Goal: Task Accomplishment & Management: Use online tool/utility

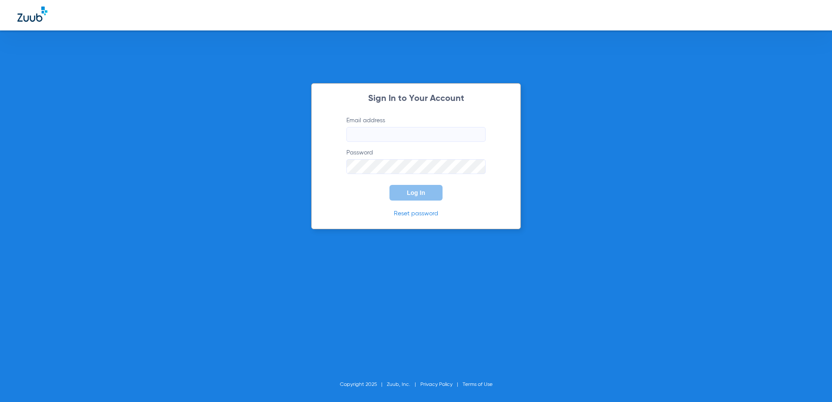
type input "[EMAIL_ADDRESS][DOMAIN_NAME]"
click at [418, 187] on button "Log In" at bounding box center [415, 193] width 53 height 16
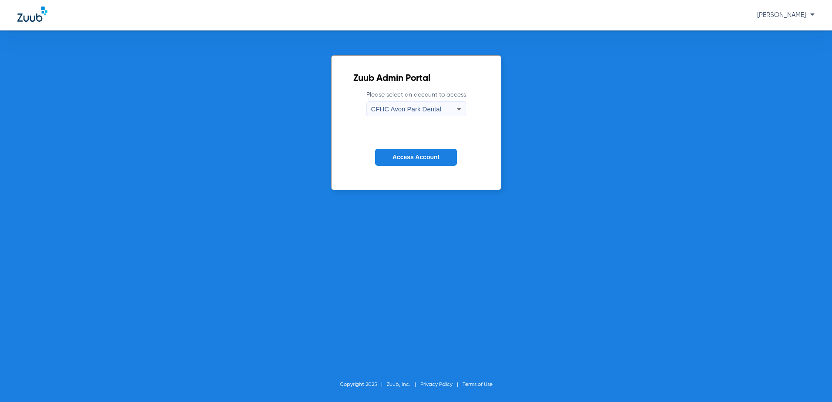
click at [397, 112] on span "CFHC Avon Park Dental" at bounding box center [406, 108] width 70 height 7
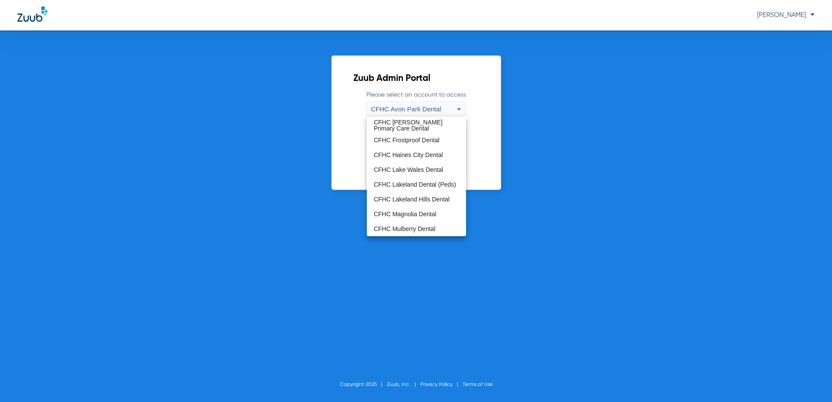
scroll to position [43, 0]
click at [419, 231] on span "CFHC Wauchula Primary Care Dental" at bounding box center [416, 228] width 85 height 12
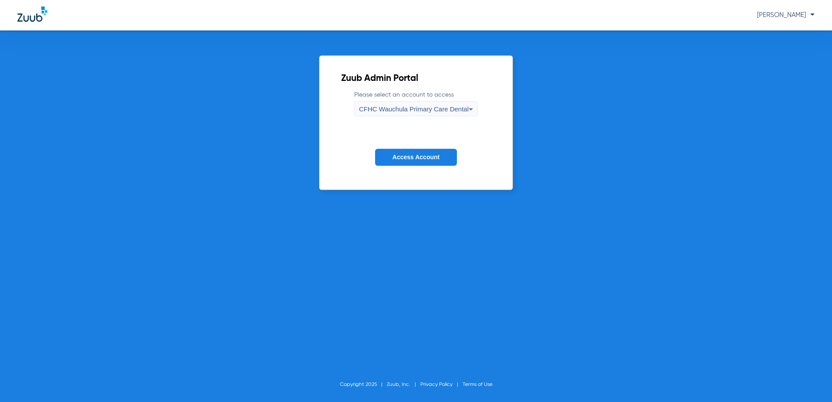
click at [418, 157] on span "Access Account" at bounding box center [415, 157] width 47 height 7
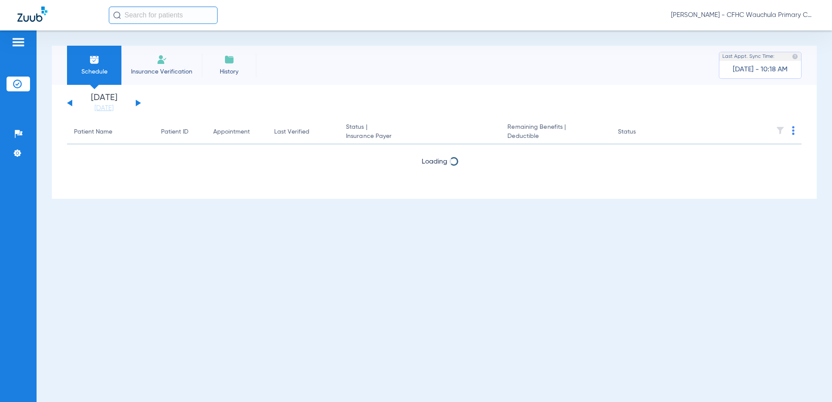
click at [139, 104] on button at bounding box center [138, 103] width 5 height 7
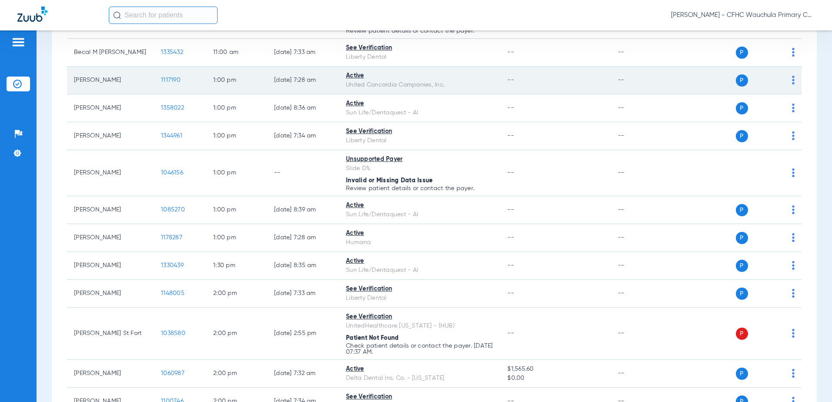
scroll to position [1044, 0]
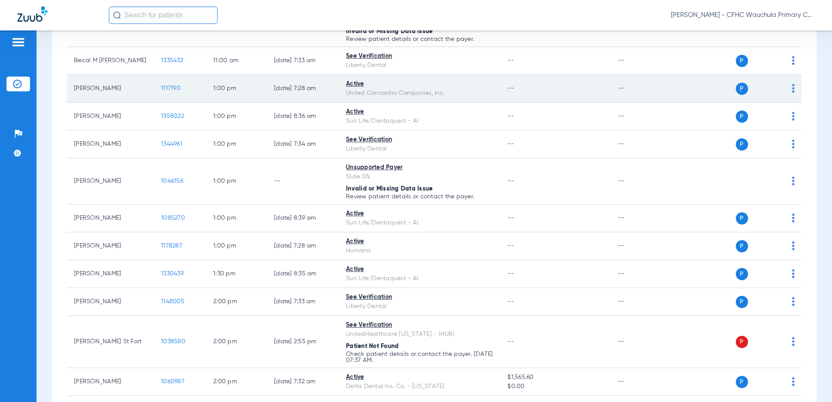
click at [176, 90] on span "1117190" at bounding box center [171, 88] width 20 height 6
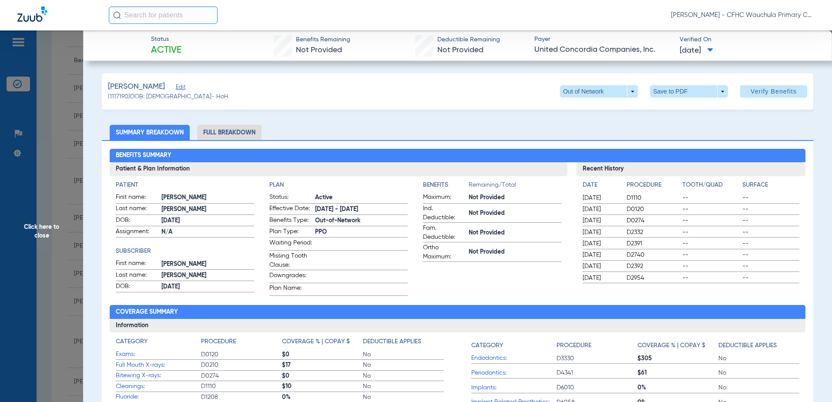
click at [225, 137] on li "Full Breakdown" at bounding box center [229, 132] width 64 height 15
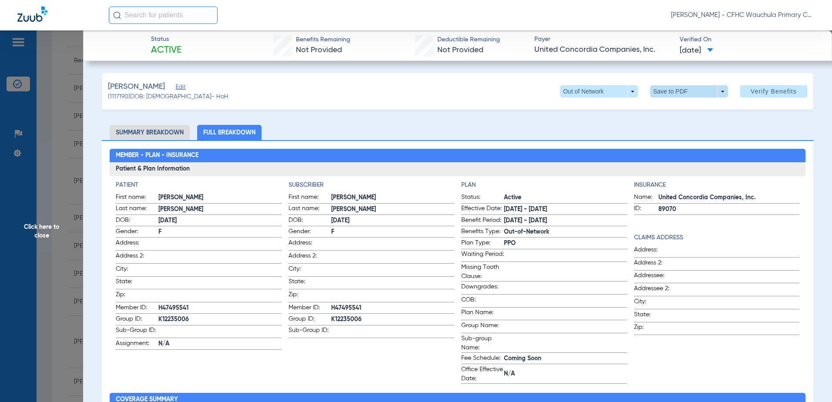
click at [689, 95] on span at bounding box center [688, 91] width 21 height 21
click at [687, 109] on span "Save to PDF" at bounding box center [685, 109] width 34 height 6
click at [666, 95] on span at bounding box center [689, 91] width 78 height 12
click at [679, 112] on span "Save to PDF" at bounding box center [685, 109] width 34 height 6
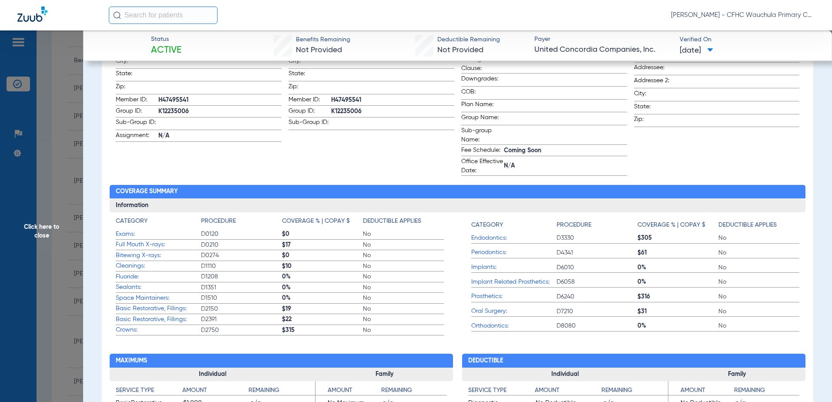
scroll to position [217, 0]
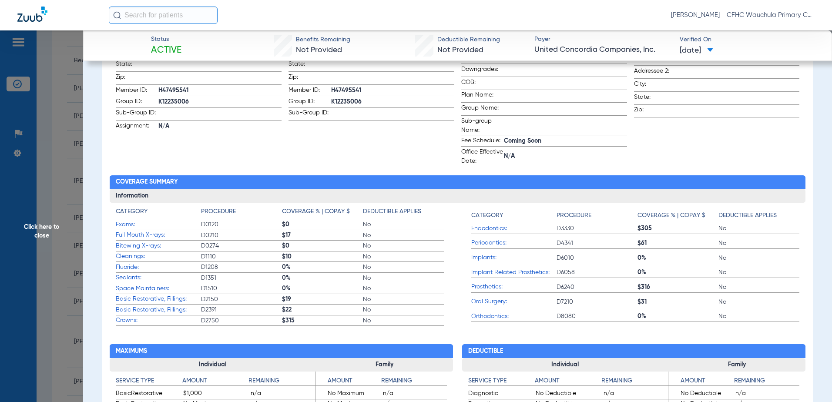
drag, startPoint x: 278, startPoint y: 233, endPoint x: 242, endPoint y: 208, distance: 43.4
click at [242, 208] on div "Category Procedure Coverage % | Copay $ Deductible Applies Exams: D0120 $0 No F…" at bounding box center [458, 265] width 696 height 124
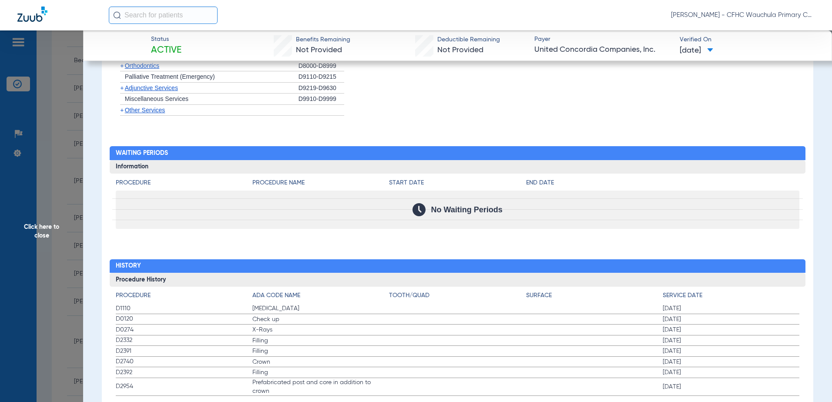
scroll to position [906, 0]
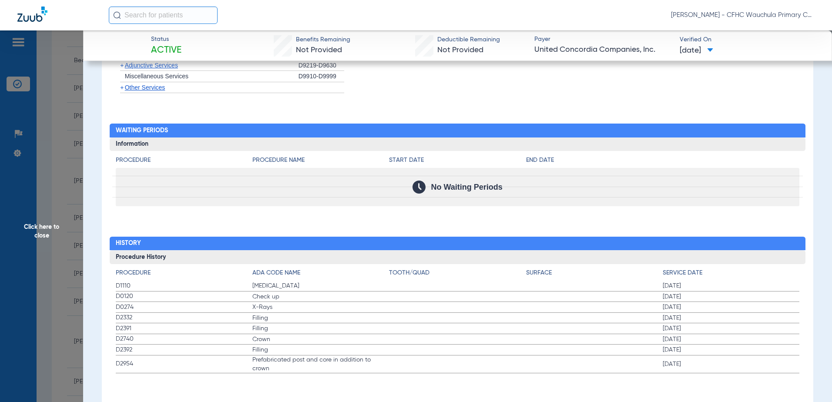
click at [58, 149] on span "Click here to close" at bounding box center [41, 231] width 83 height 402
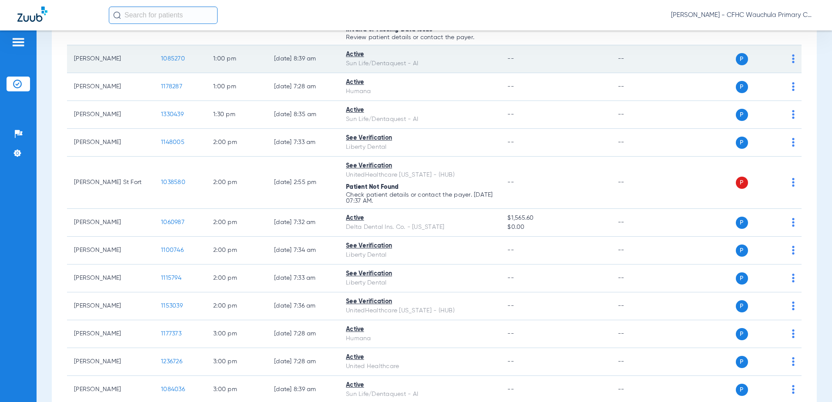
scroll to position [1218, 0]
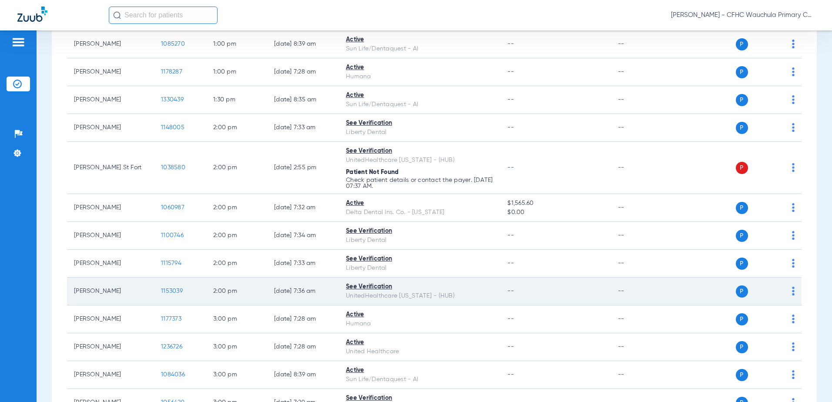
click at [171, 294] on td "1153039" at bounding box center [180, 292] width 52 height 28
click at [175, 292] on span "1153039" at bounding box center [172, 291] width 22 height 6
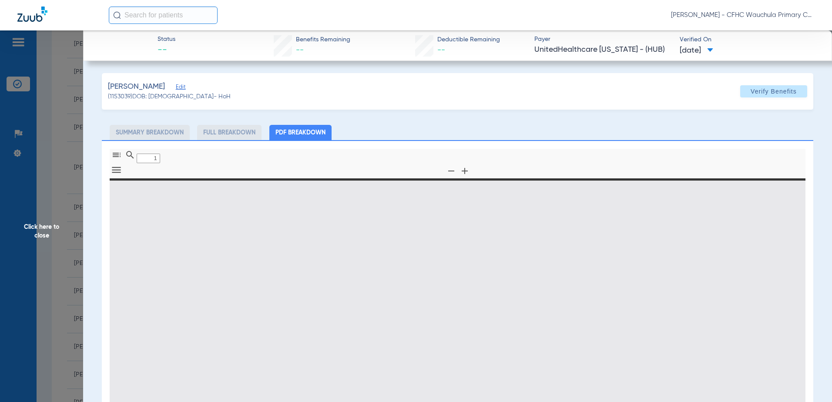
type input "0"
select select "page-width"
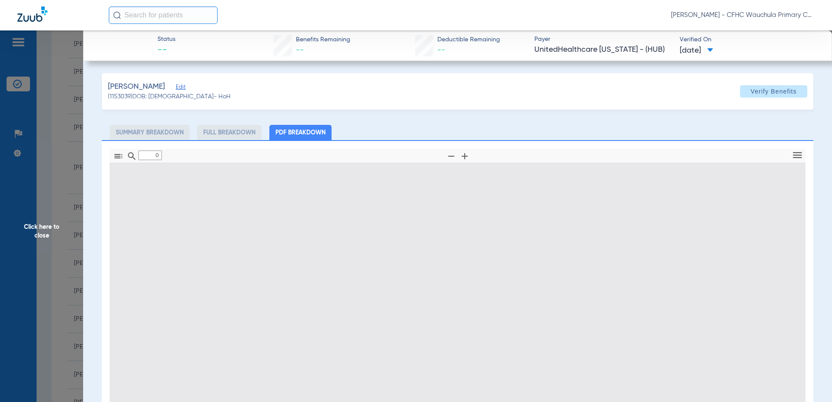
type input "1"
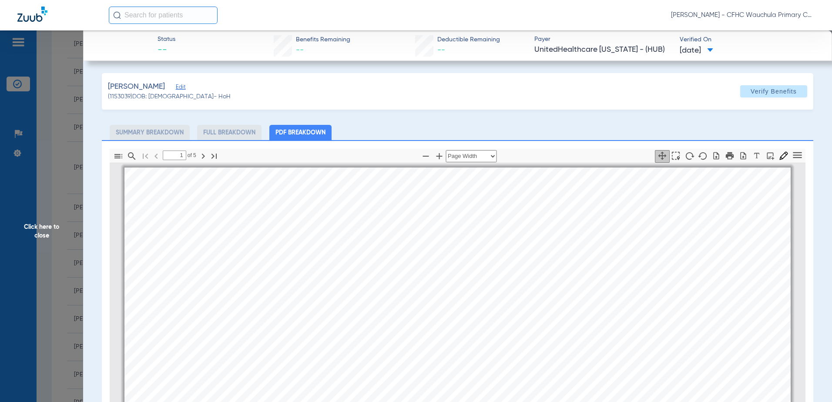
scroll to position [4, 0]
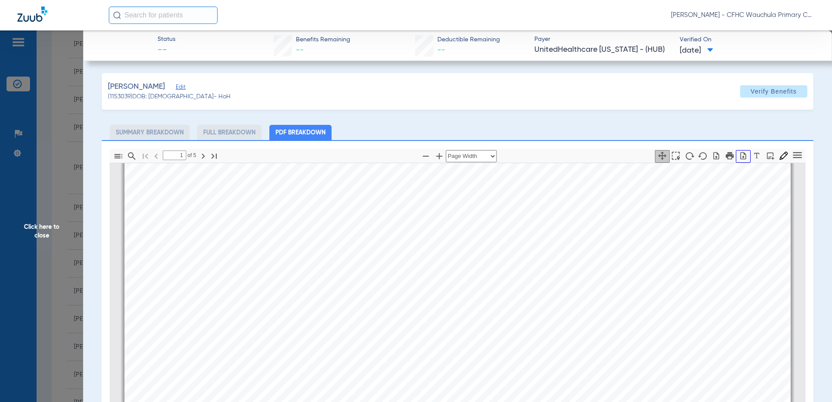
click at [740, 156] on icon "button" at bounding box center [743, 155] width 6 height 7
click at [78, 224] on span "Click here to close" at bounding box center [41, 231] width 83 height 402
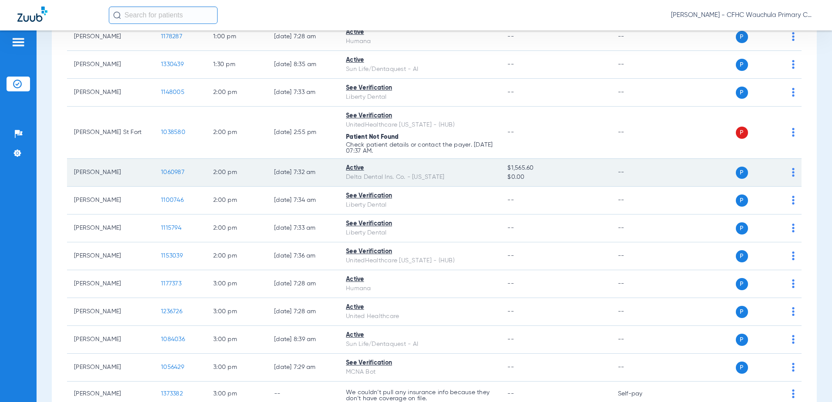
scroll to position [1305, 0]
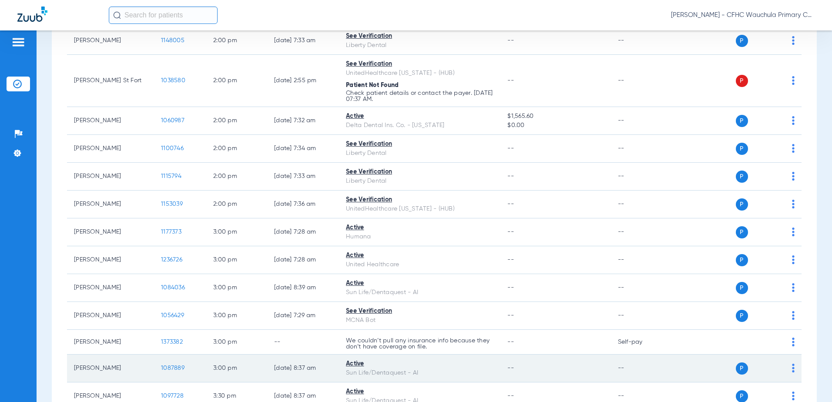
click at [171, 368] on span "1087889" at bounding box center [172, 368] width 23 height 6
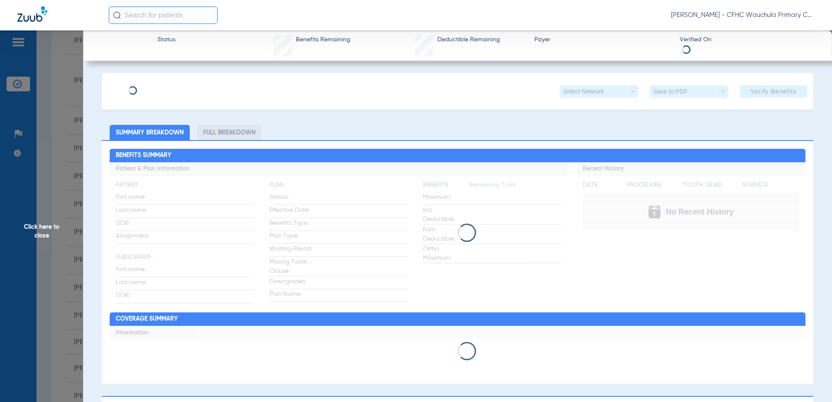
type input "[PERSON_NAME]"
type input "[DATE]"
type input "9526297474"
type input "99999"
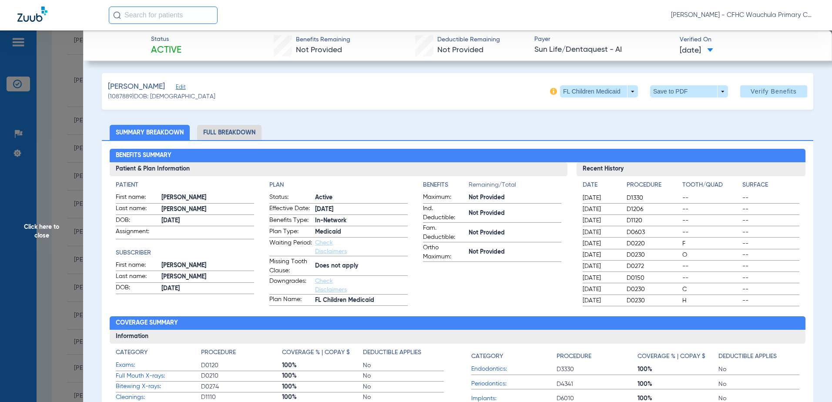
drag, startPoint x: 175, startPoint y: 88, endPoint x: 175, endPoint y: 94, distance: 6.1
click at [176, 88] on span "Edit" at bounding box center [180, 88] width 8 height 8
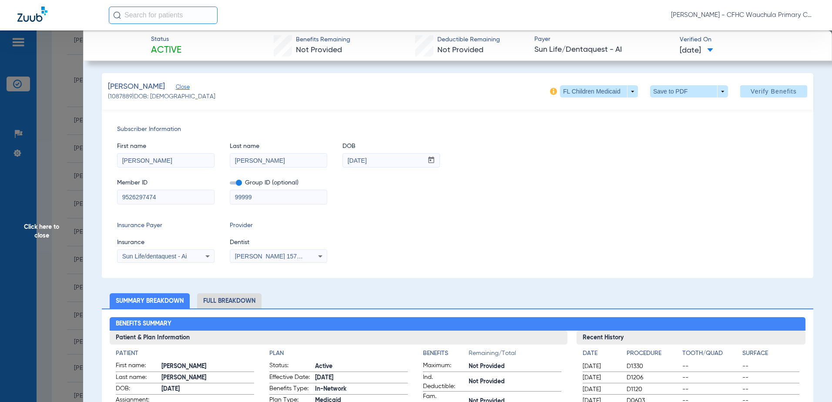
click at [173, 198] on input "9526297474" at bounding box center [165, 197] width 97 height 14
paste input
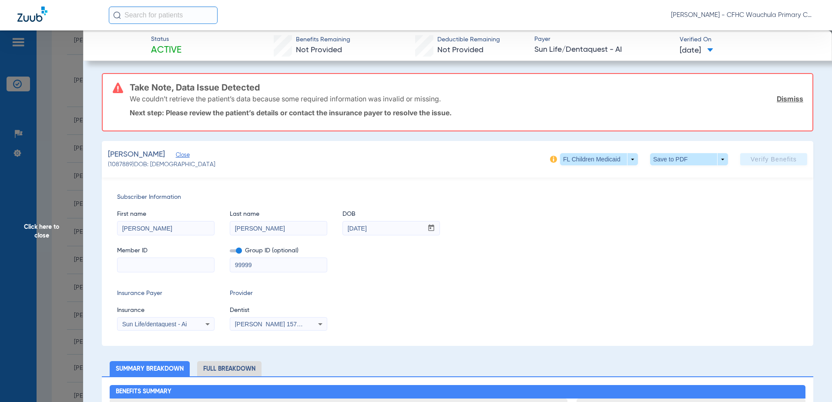
click at [60, 157] on span "Click here to close" at bounding box center [41, 231] width 83 height 402
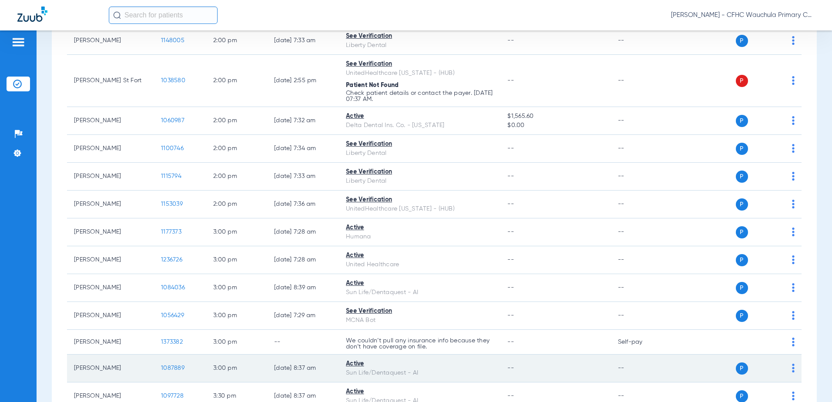
click at [168, 367] on span "1087889" at bounding box center [172, 368] width 23 height 6
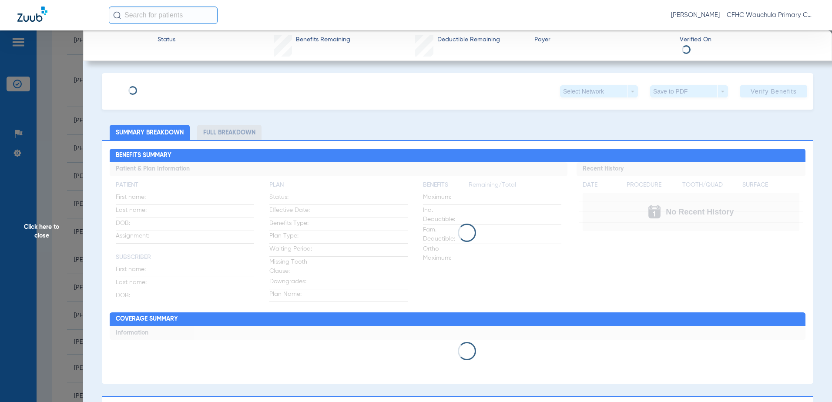
type input "[PERSON_NAME]"
type input "[DATE]"
type input "9526297474"
type input "99999"
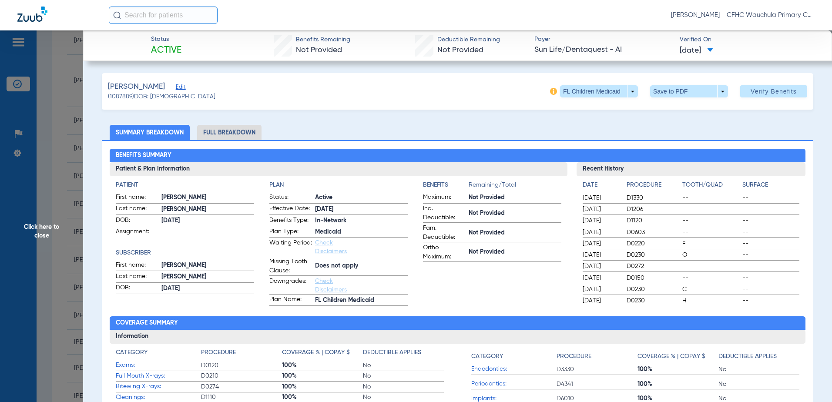
click at [176, 88] on span "Edit" at bounding box center [180, 88] width 8 height 8
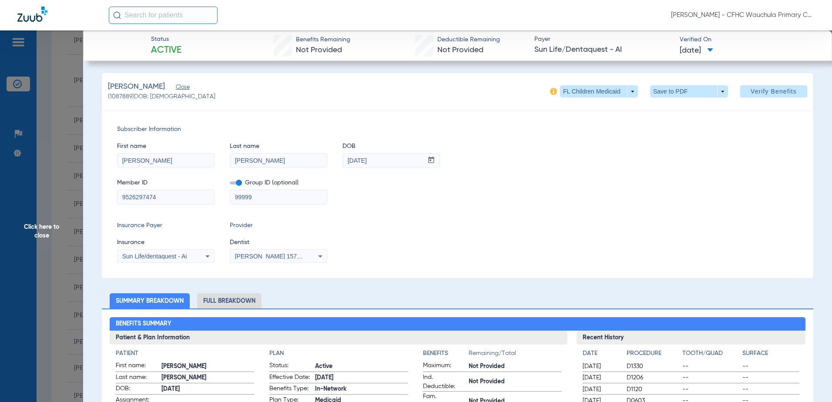
click at [169, 194] on input "9526297474" at bounding box center [165, 197] width 97 height 14
click at [678, 92] on span at bounding box center [688, 91] width 21 height 21
click at [676, 112] on span "Save to PDF" at bounding box center [685, 109] width 34 height 6
click at [67, 141] on span "Click here to close" at bounding box center [41, 231] width 83 height 402
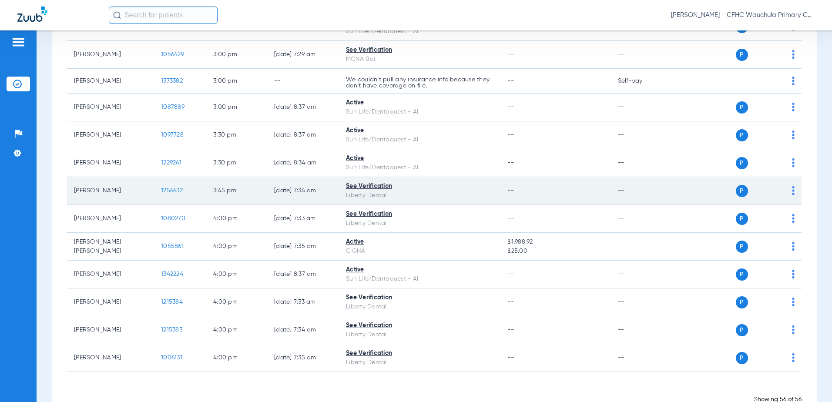
scroll to position [1592, 0]
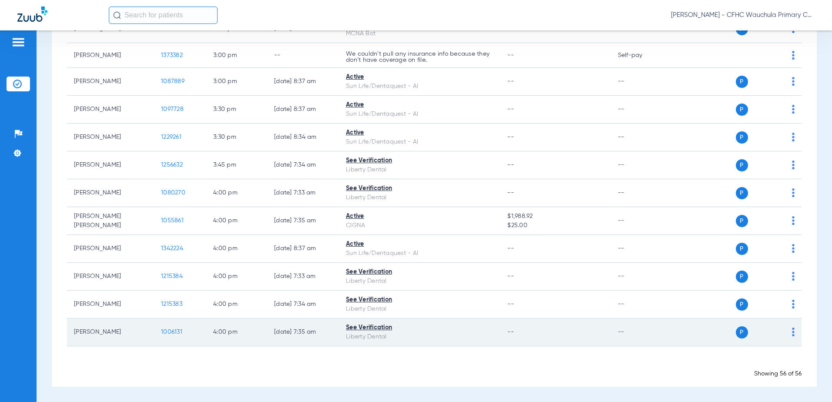
click at [179, 331] on span "1006131" at bounding box center [171, 332] width 21 height 6
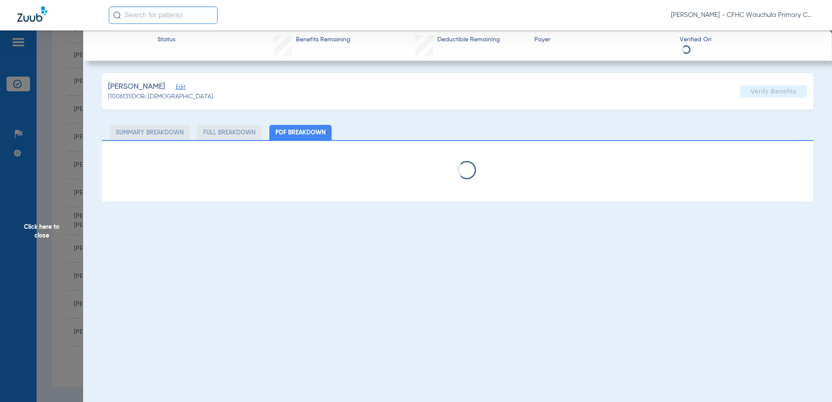
select select "page-width"
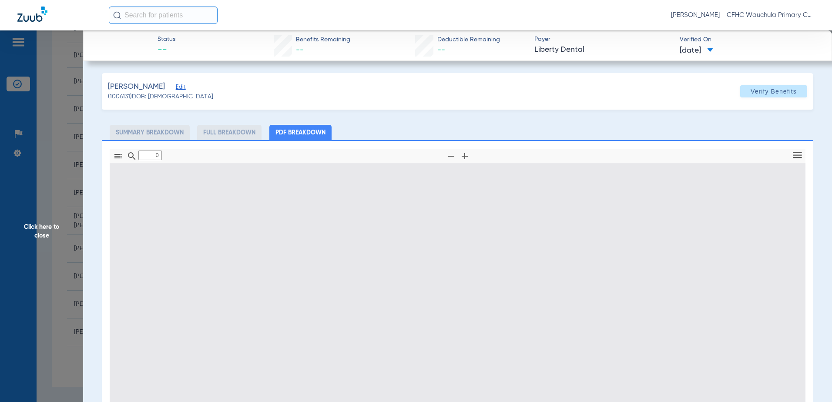
type input "1"
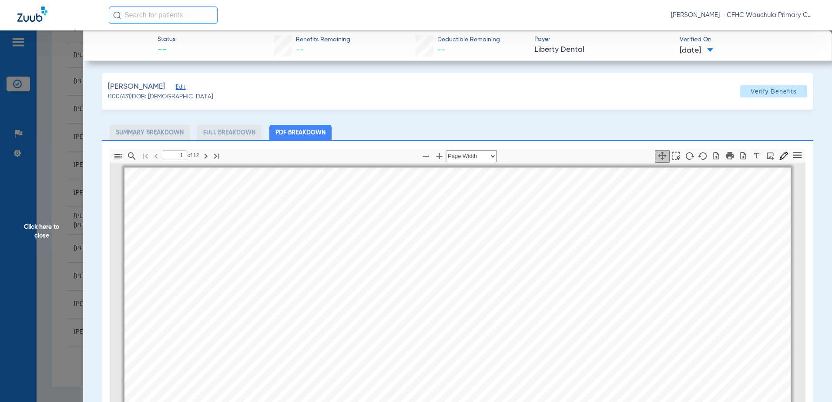
scroll to position [4, 0]
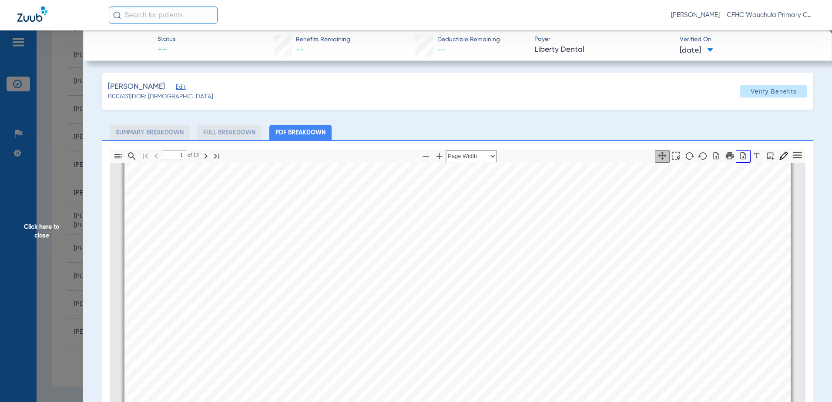
drag, startPoint x: 739, startPoint y: 152, endPoint x: 727, endPoint y: 151, distance: 11.8
click at [739, 152] on icon "button" at bounding box center [743, 155] width 9 height 9
click at [68, 140] on span "Click here to close" at bounding box center [41, 231] width 83 height 402
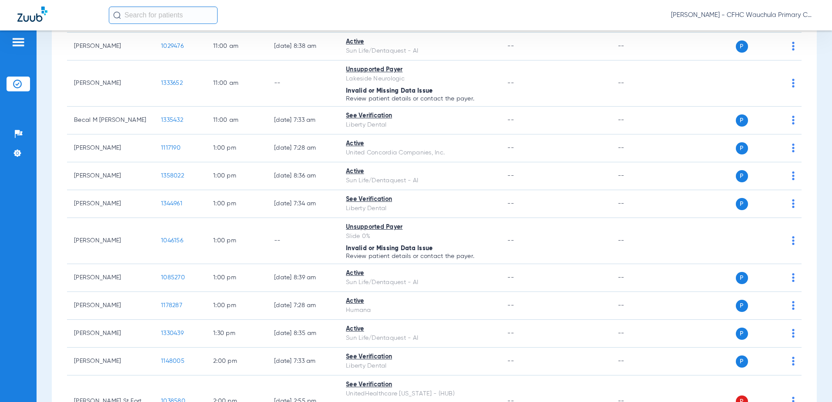
scroll to position [983, 0]
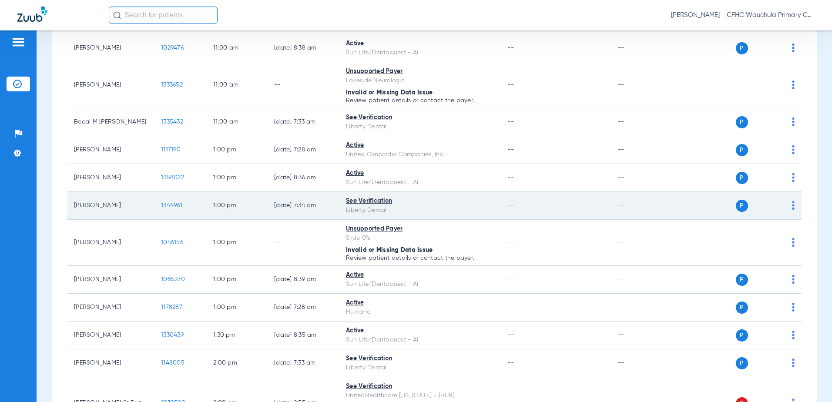
click at [172, 204] on span "1344961" at bounding box center [171, 205] width 21 height 6
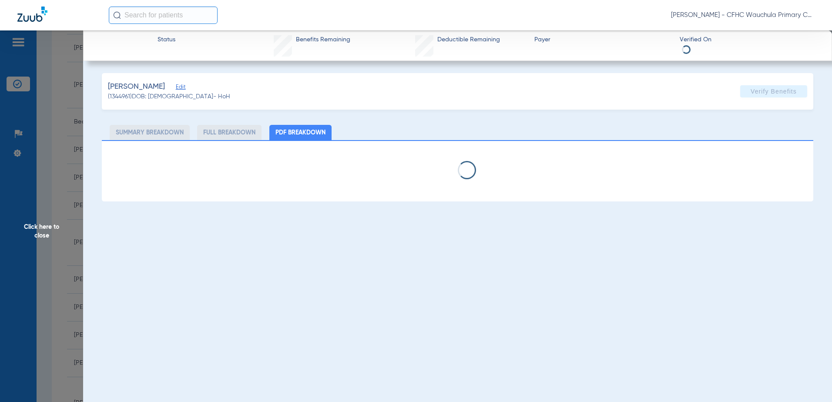
select select "page-width"
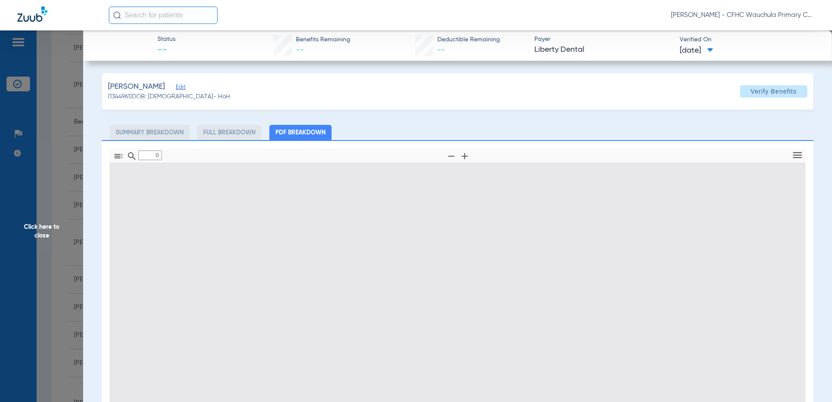
type input "1"
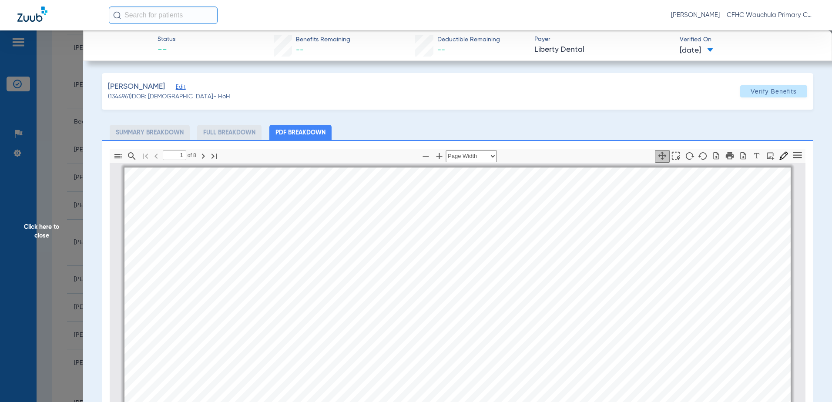
scroll to position [4, 0]
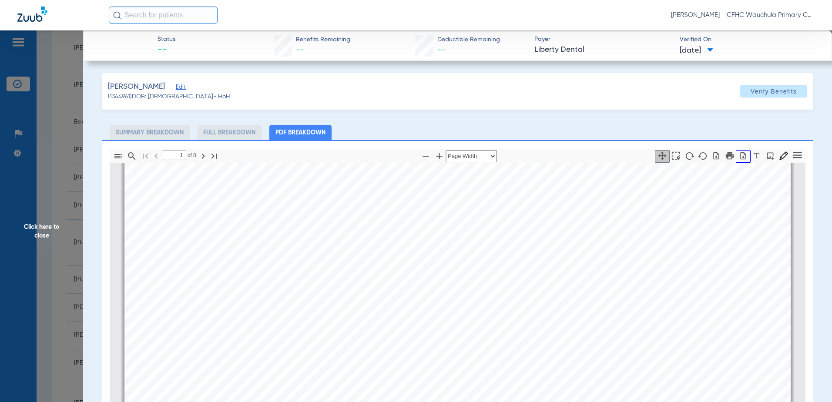
click at [741, 157] on icon "button" at bounding box center [743, 155] width 9 height 9
click at [40, 156] on span "Click here to close" at bounding box center [41, 231] width 83 height 402
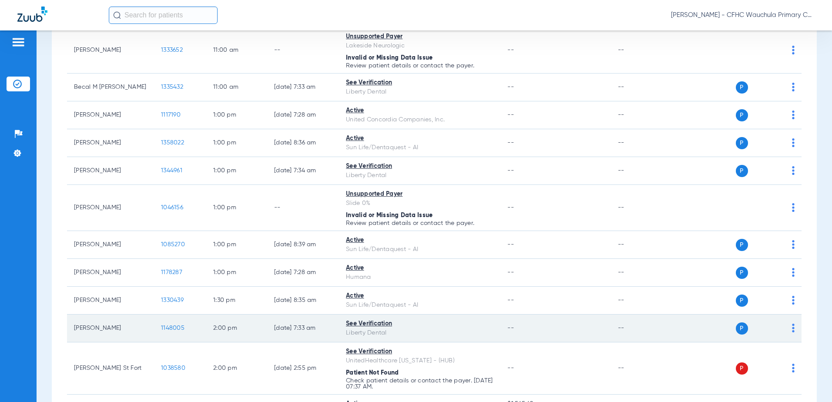
scroll to position [1026, 0]
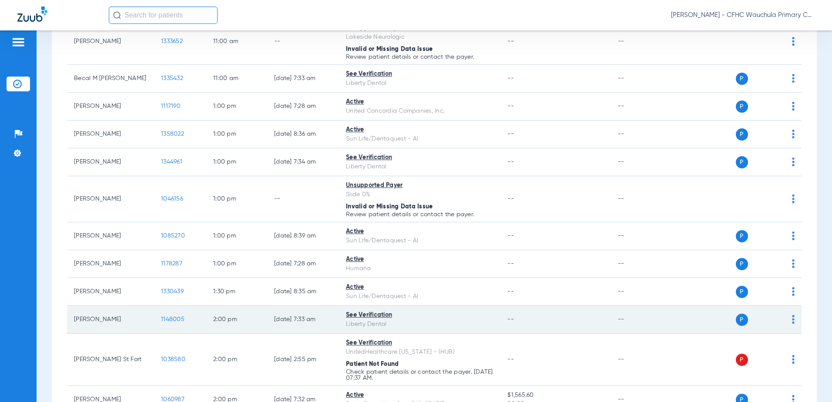
click at [177, 322] on span "1148005" at bounding box center [172, 319] width 23 height 6
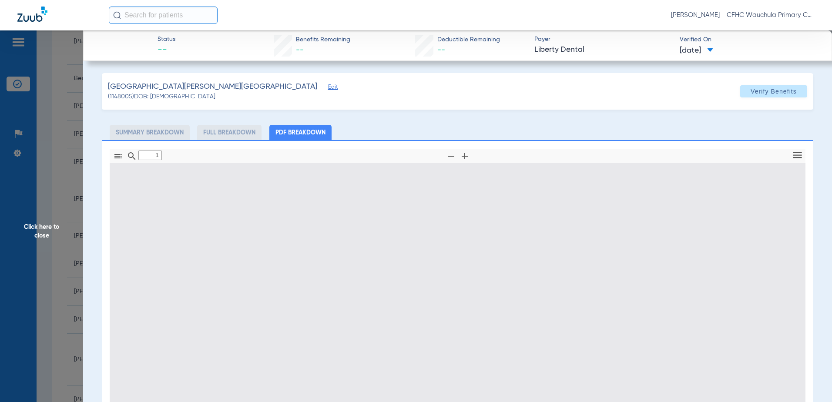
type input "0"
select select "page-width"
type input "1"
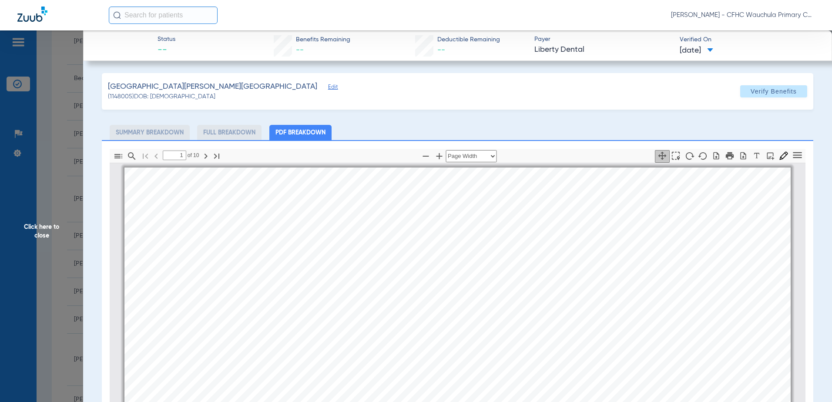
scroll to position [4, 0]
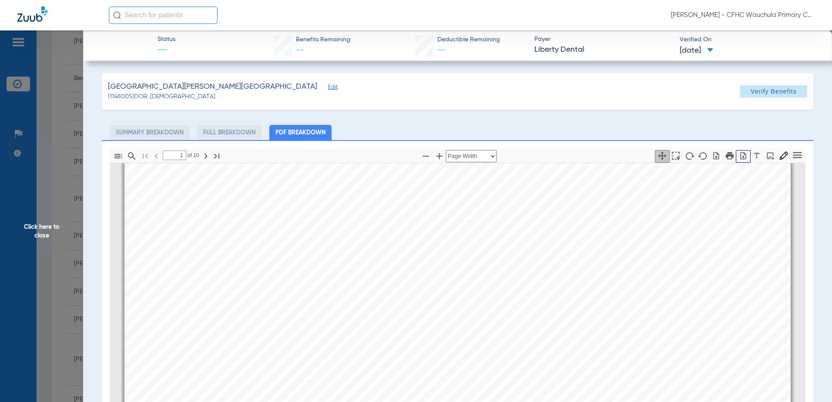
click at [740, 156] on icon "button" at bounding box center [743, 155] width 6 height 7
click at [60, 107] on span "Click here to close" at bounding box center [41, 231] width 83 height 402
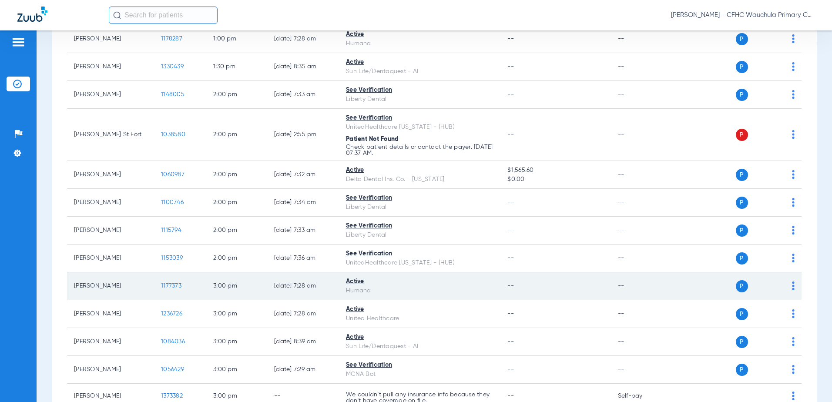
scroll to position [1287, 0]
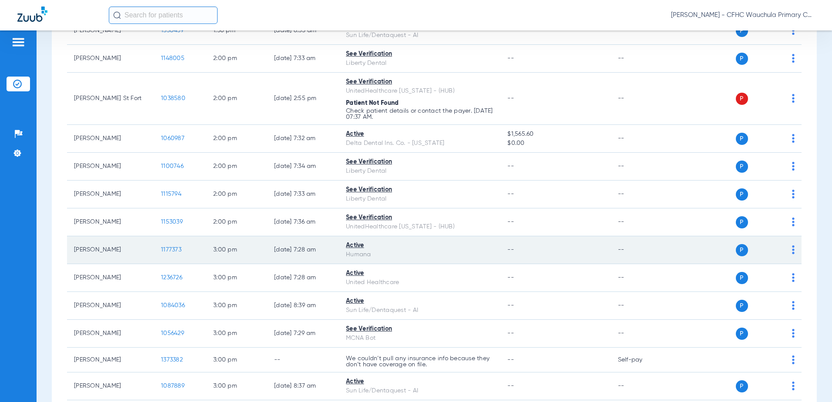
click at [176, 251] on span "1177373" at bounding box center [171, 250] width 20 height 6
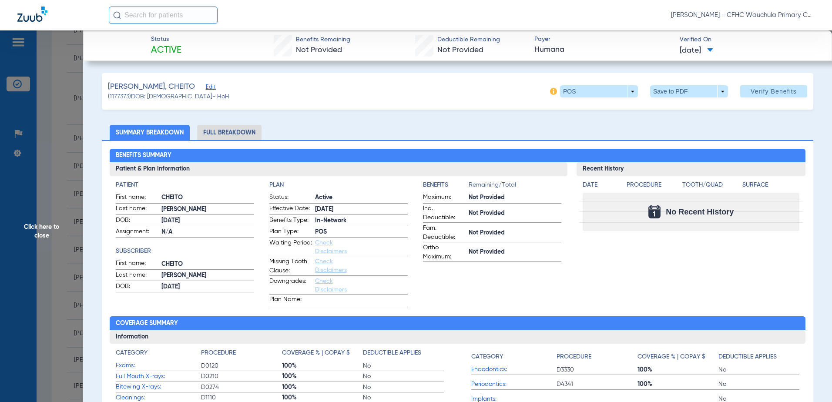
click at [206, 91] on span "Edit" at bounding box center [210, 88] width 8 height 8
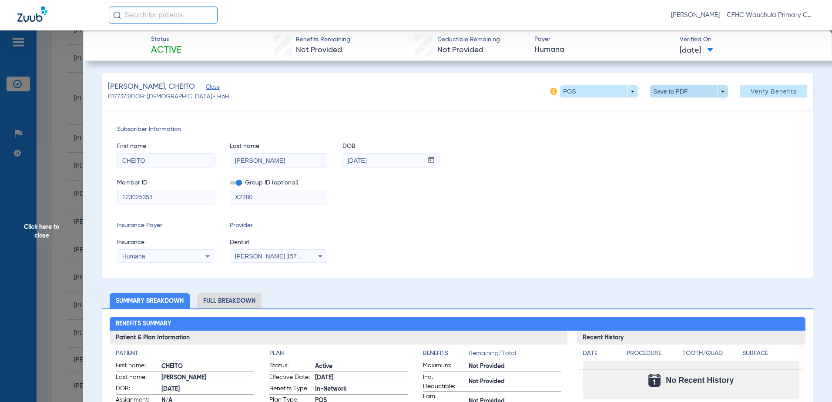
click at [678, 90] on span at bounding box center [688, 91] width 21 height 21
click at [673, 107] on span "Save to PDF" at bounding box center [685, 109] width 34 height 6
click at [29, 161] on span "Click here to close" at bounding box center [41, 231] width 83 height 402
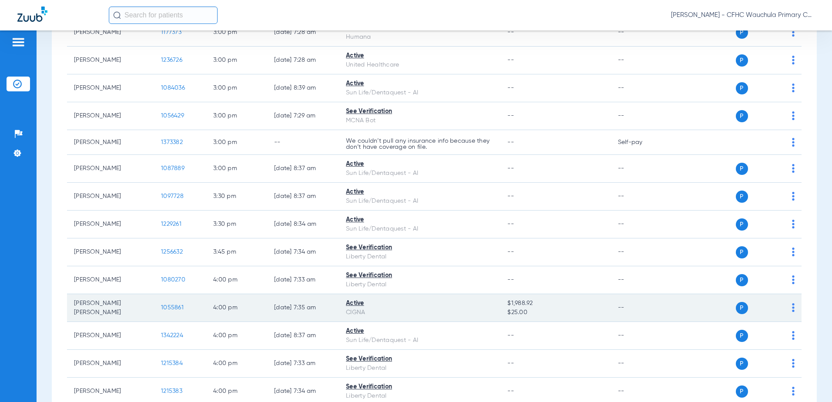
scroll to position [1548, 0]
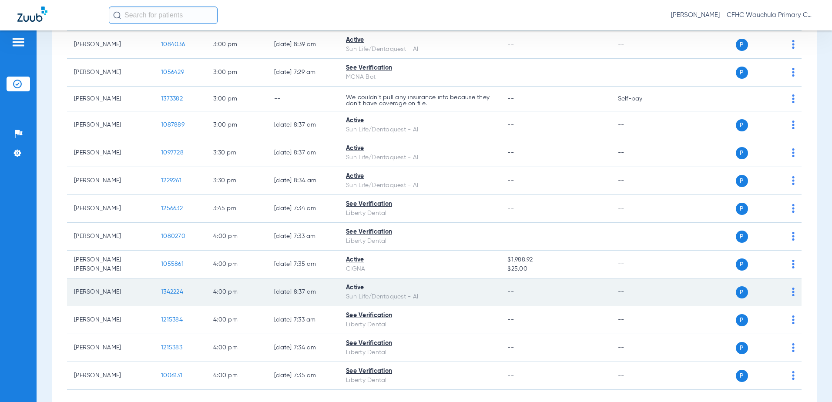
click at [174, 291] on span "1342224" at bounding box center [172, 292] width 22 height 6
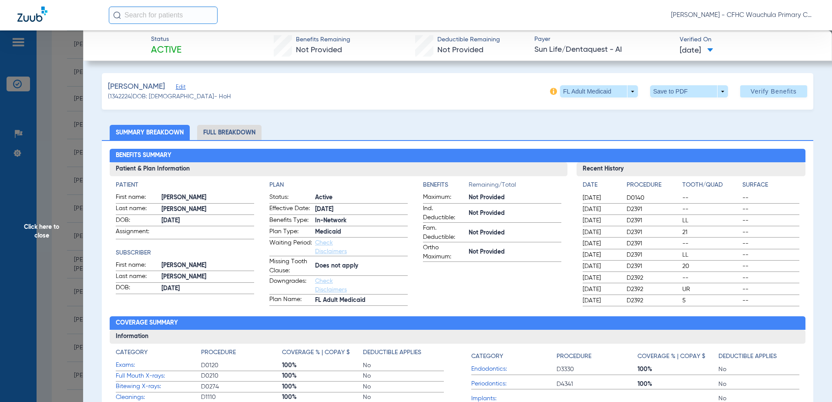
click at [222, 135] on li "Full Breakdown" at bounding box center [229, 132] width 64 height 15
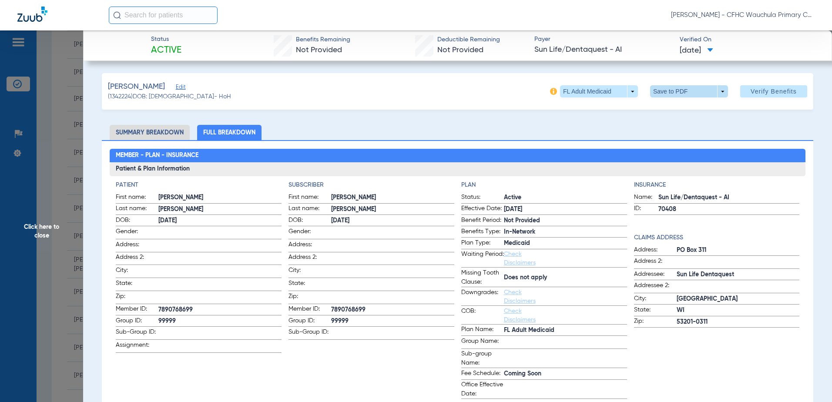
click at [650, 95] on span at bounding box center [689, 91] width 78 height 12
click at [656, 112] on mat-icon "insert_drive_file" at bounding box center [656, 109] width 10 height 10
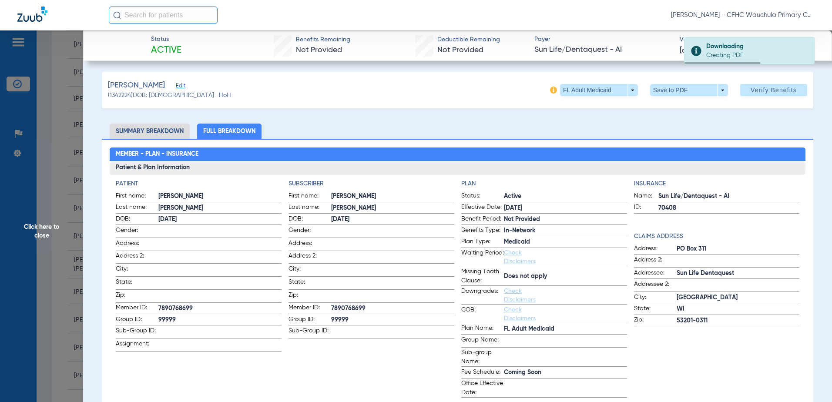
scroll to position [0, 0]
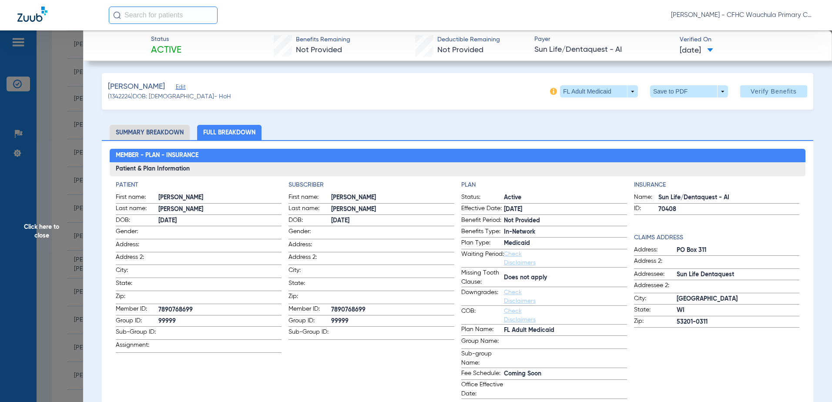
click at [42, 179] on span "Click here to close" at bounding box center [41, 231] width 83 height 402
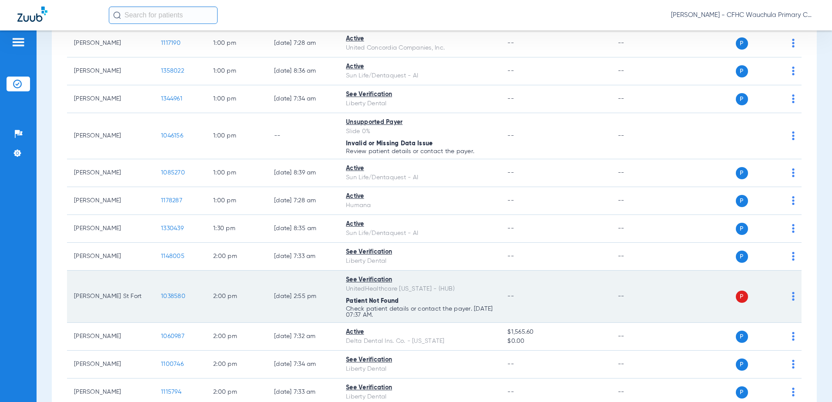
scroll to position [1070, 0]
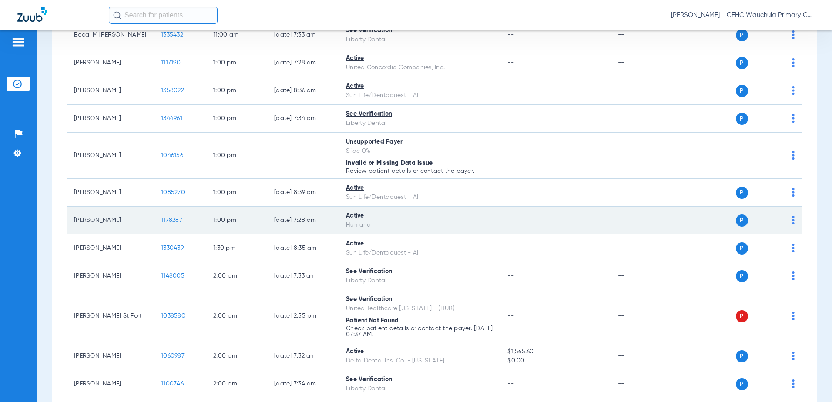
click at [177, 220] on span "1178287" at bounding box center [171, 220] width 21 height 6
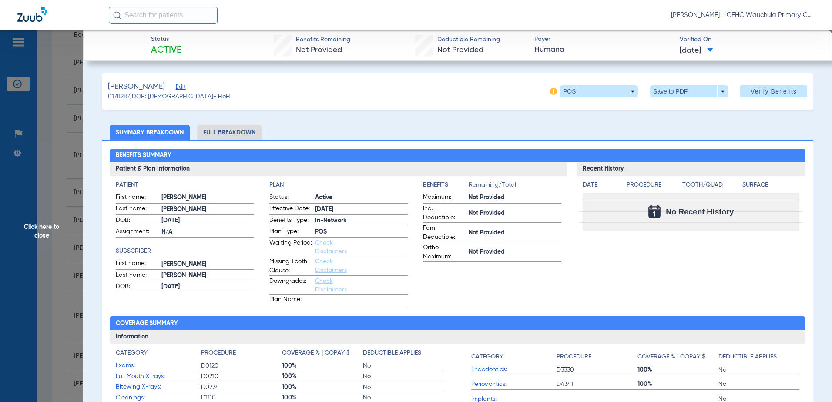
click at [225, 134] on li "Full Breakdown" at bounding box center [229, 132] width 64 height 15
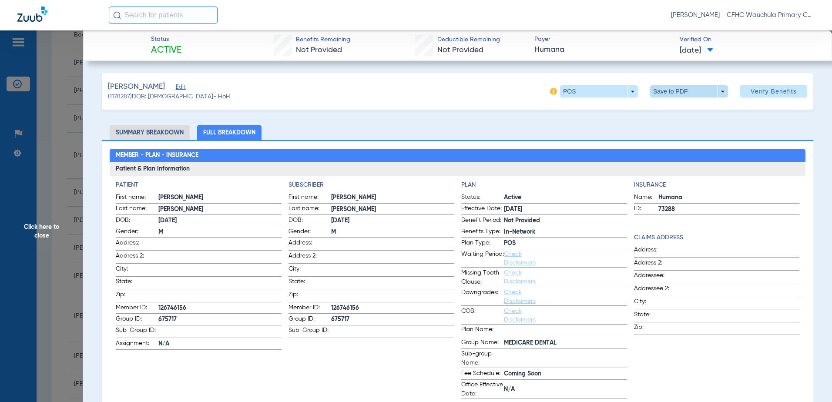
click at [678, 89] on span at bounding box center [688, 91] width 21 height 21
click at [683, 110] on span "Save to PDF" at bounding box center [685, 109] width 34 height 6
click at [43, 210] on span "Click here to close" at bounding box center [41, 231] width 83 height 402
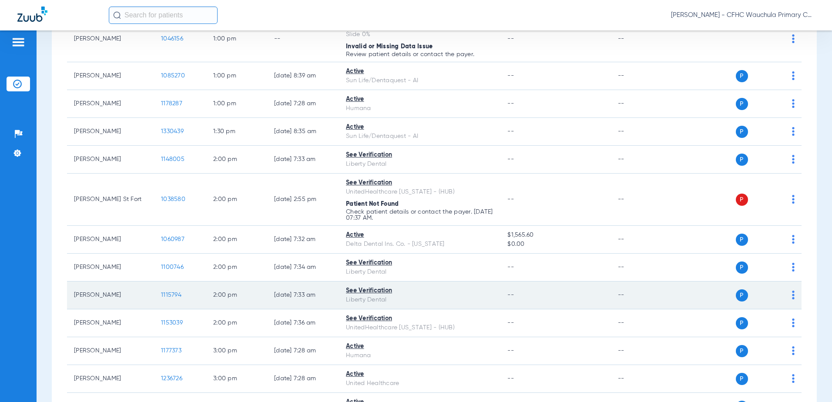
scroll to position [1200, 0]
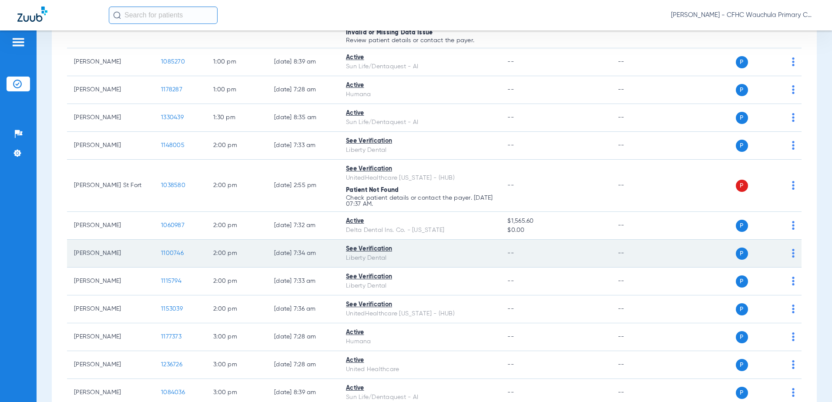
click at [173, 254] on span "1100746" at bounding box center [172, 253] width 23 height 6
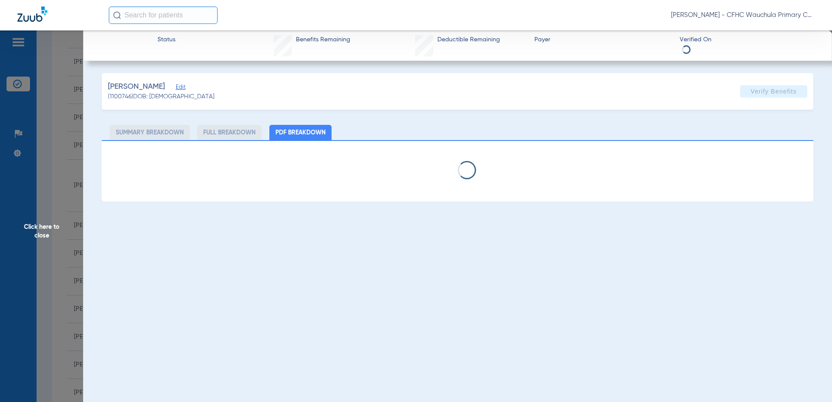
select select "page-width"
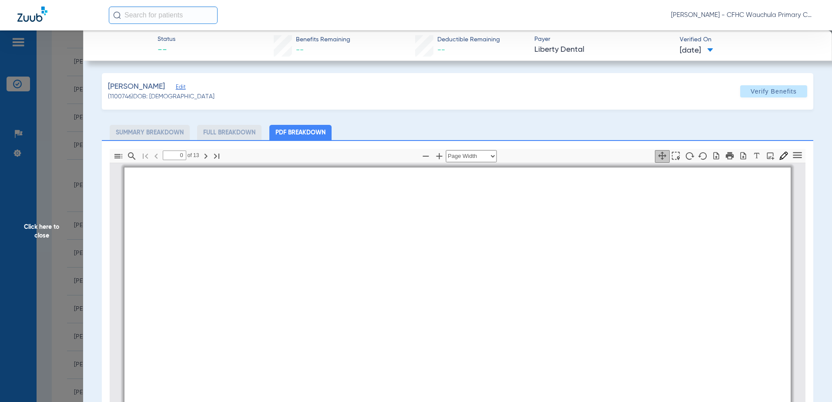
type input "1"
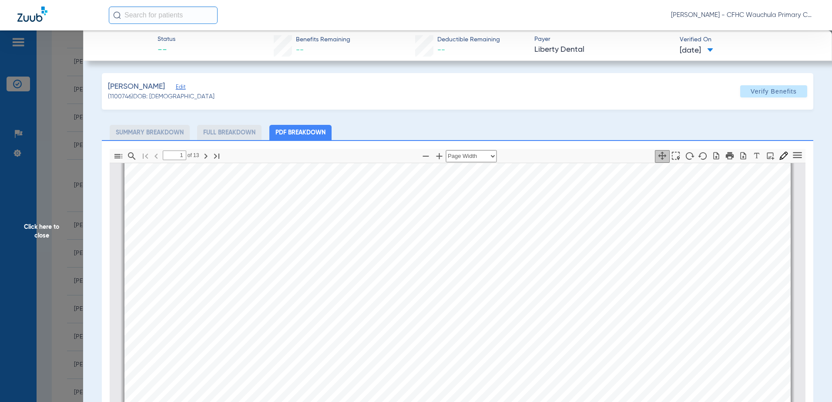
click at [207, 92] on app-member-summary "[PERSON_NAME] Edit (1100746) DOB: [DEMOGRAPHIC_DATA]" at bounding box center [161, 91] width 107 height 20
click at [184, 90] on span "Edit" at bounding box center [180, 88] width 8 height 8
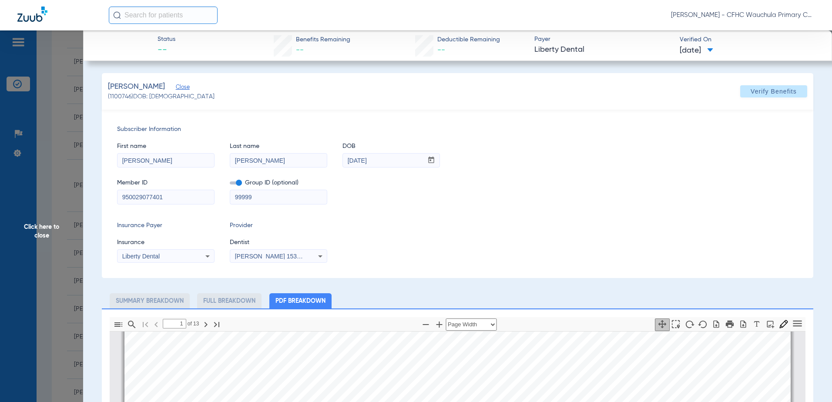
drag, startPoint x: 156, startPoint y: 194, endPoint x: 134, endPoint y: 195, distance: 22.6
click at [109, 195] on div "Subscriber Information First name [PERSON_NAME] Last name [PERSON_NAME] DOB mm …" at bounding box center [457, 194] width 711 height 168
click at [740, 90] on span at bounding box center [773, 91] width 67 height 21
click at [453, 257] on div "Insurance Payer Insurance Liberty Dental Provider Dentist [PERSON_NAME] 1538802…" at bounding box center [457, 242] width 681 height 42
click at [740, 325] on icon "button" at bounding box center [743, 323] width 6 height 7
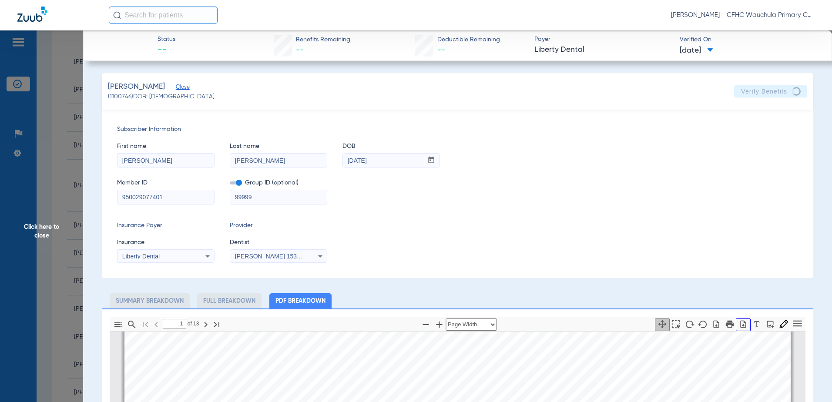
click at [739, 324] on icon "button" at bounding box center [743, 324] width 9 height 9
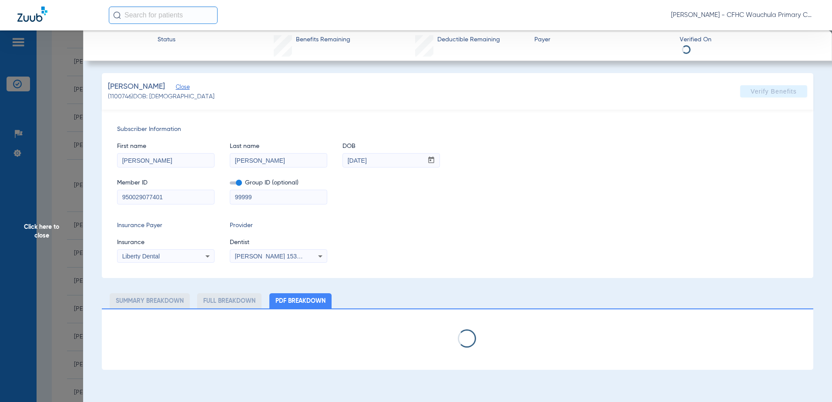
select select "page-width"
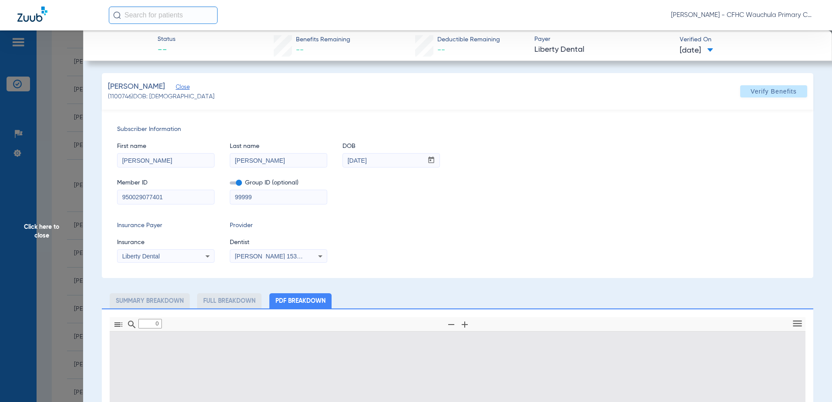
type input "1"
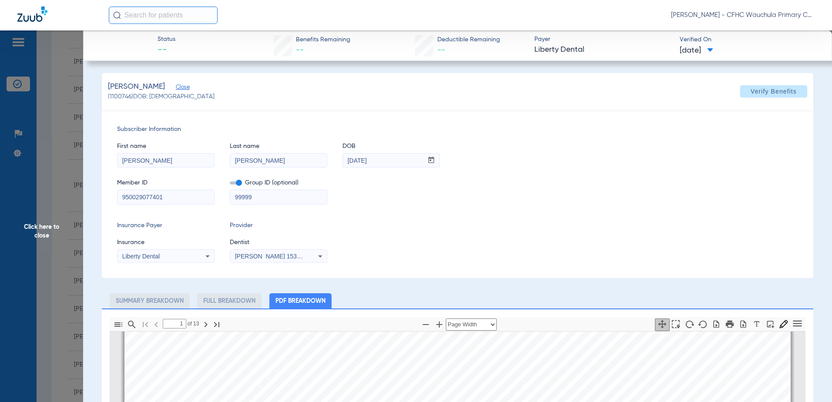
click at [55, 126] on span "Click here to close" at bounding box center [41, 231] width 83 height 402
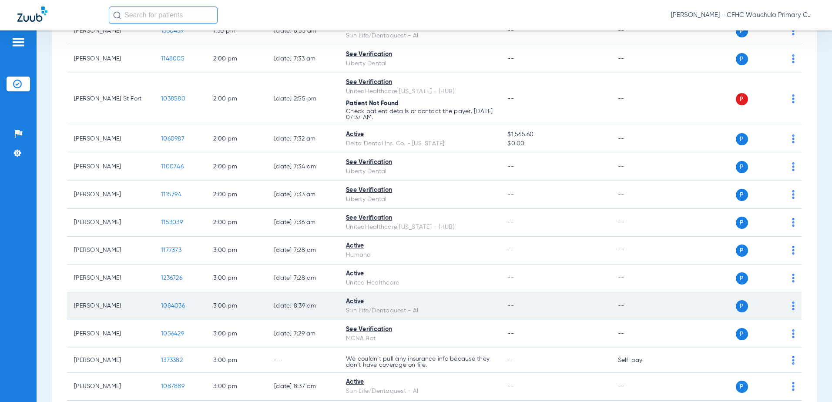
scroll to position [1287, 0]
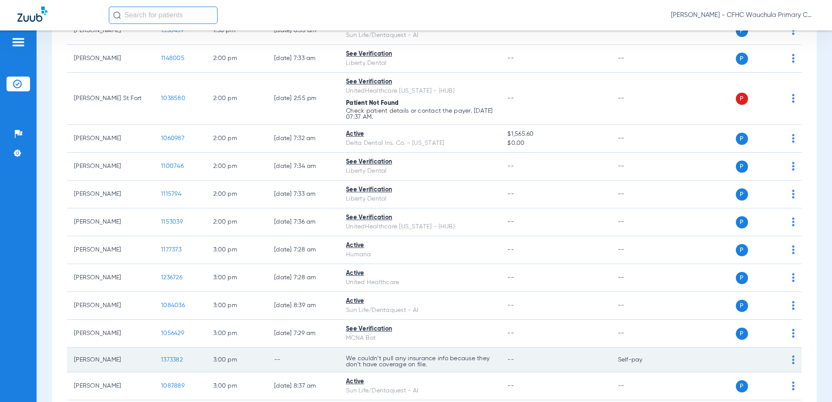
click at [174, 359] on span "1373382" at bounding box center [172, 360] width 22 height 6
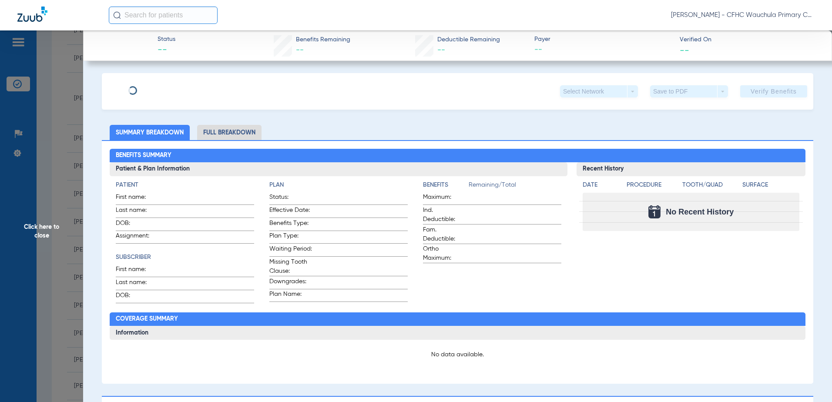
type input "[PERSON_NAME]"
type input "[DATE]"
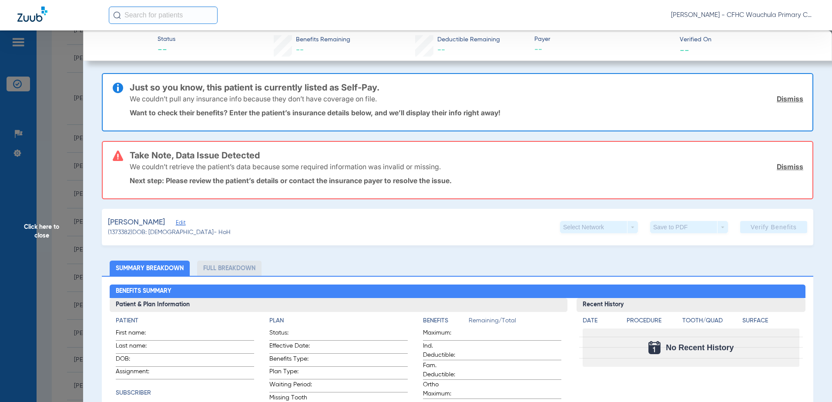
click at [184, 224] on span "Edit" at bounding box center [180, 224] width 8 height 8
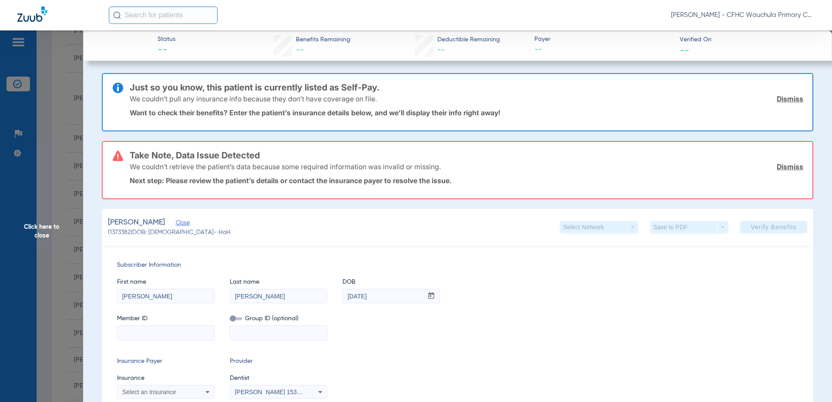
click at [133, 335] on input at bounding box center [165, 333] width 97 height 14
paste input "9625844732"
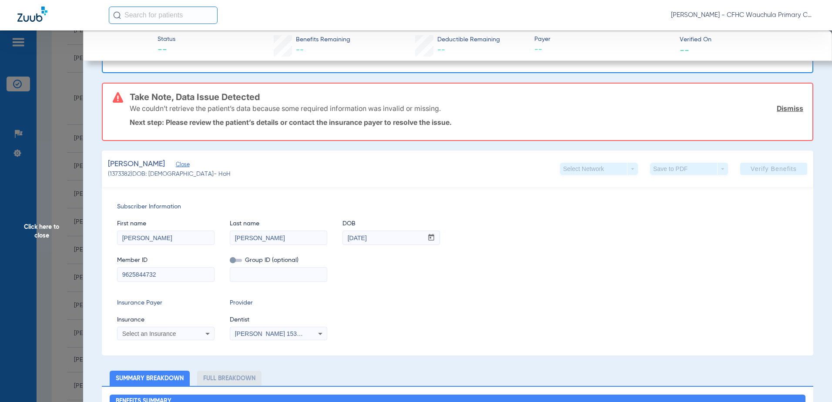
scroll to position [87, 0]
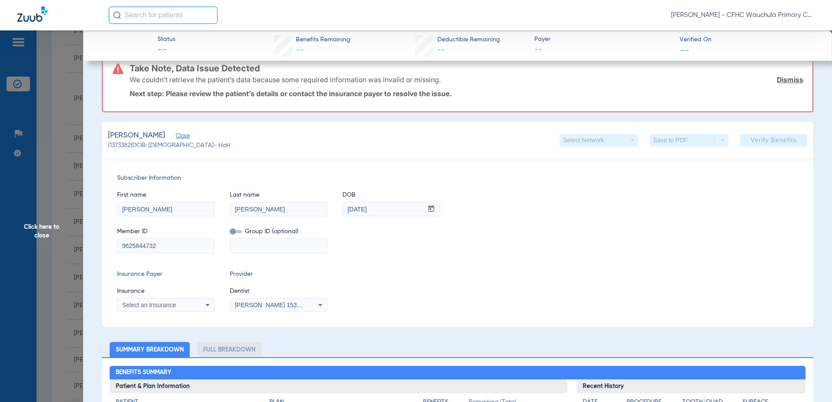
type input "9625844732"
click at [163, 307] on span "Select an Insurance" at bounding box center [149, 304] width 54 height 7
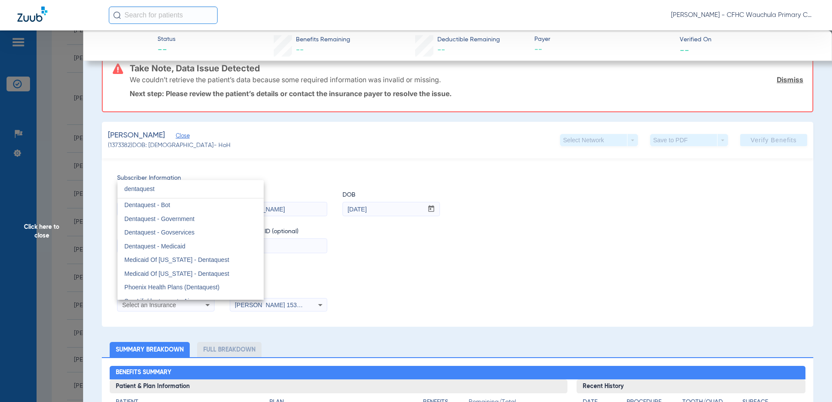
type input "dentaquest"
click at [207, 218] on mat-option "Dentaquest - Government" at bounding box center [190, 219] width 146 height 14
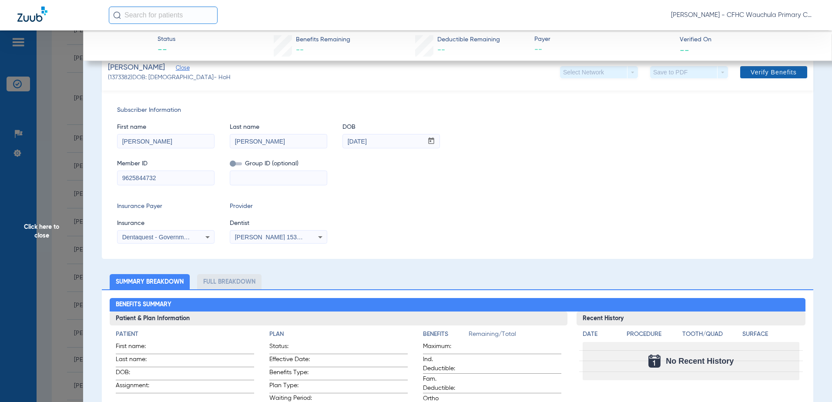
click at [769, 78] on span at bounding box center [773, 72] width 67 height 21
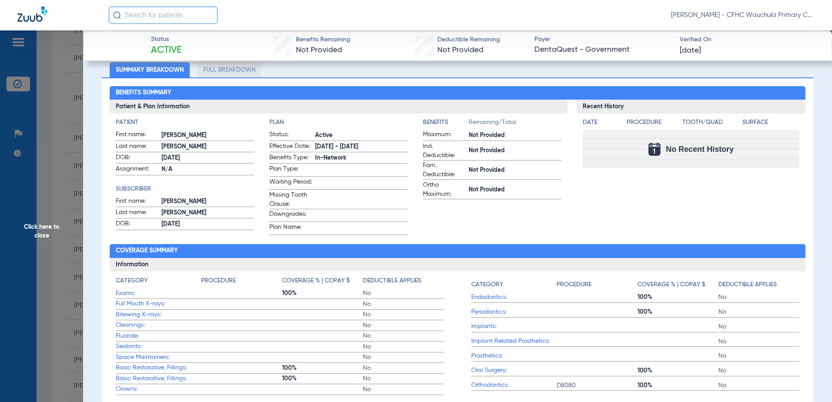
scroll to position [38, 0]
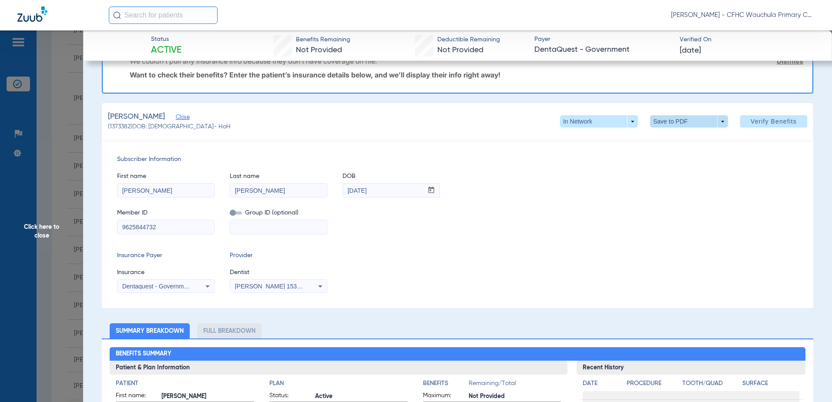
click at [653, 117] on span at bounding box center [689, 121] width 78 height 12
click at [671, 136] on span "Save to PDF" at bounding box center [685, 139] width 34 height 6
click at [43, 180] on span "Click here to close" at bounding box center [41, 231] width 83 height 402
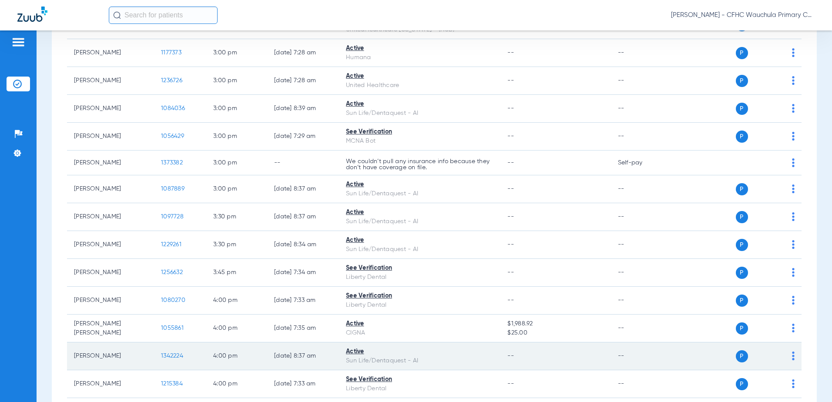
scroll to position [1592, 0]
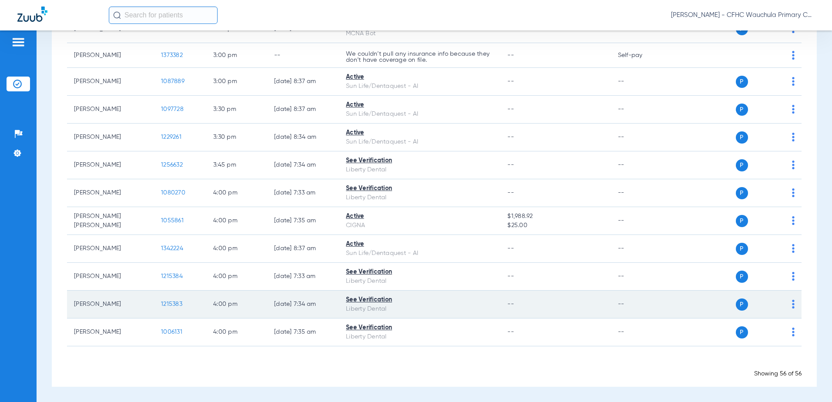
click at [173, 304] on span "1215383" at bounding box center [171, 304] width 21 height 6
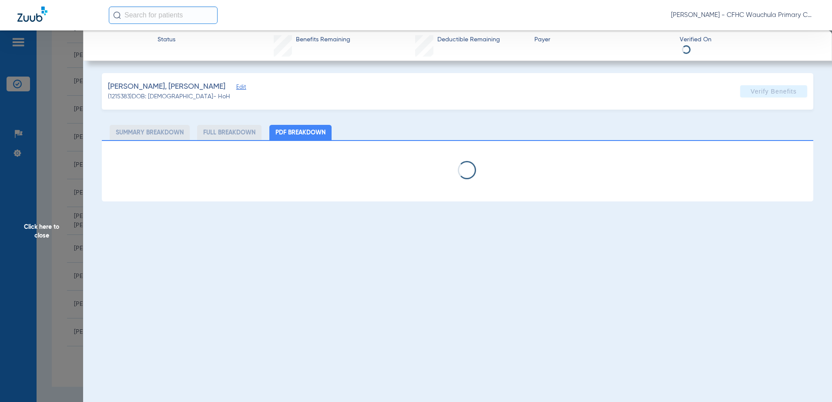
select select "page-width"
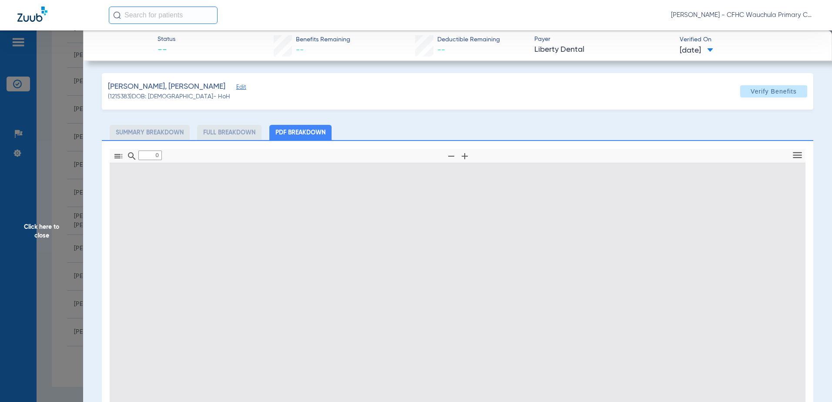
type input "1"
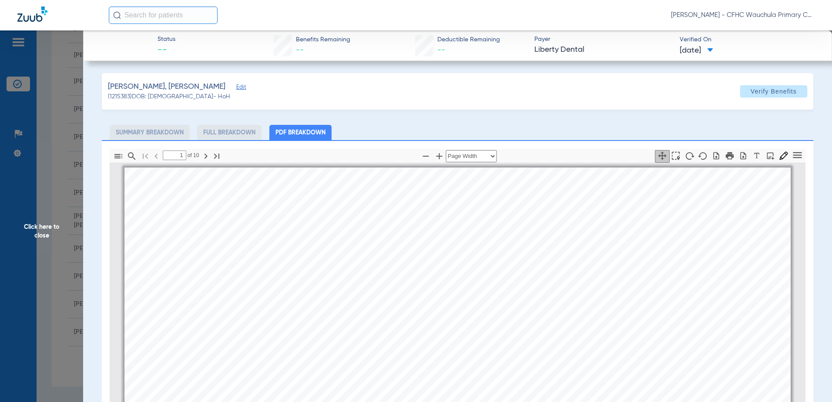
scroll to position [4, 0]
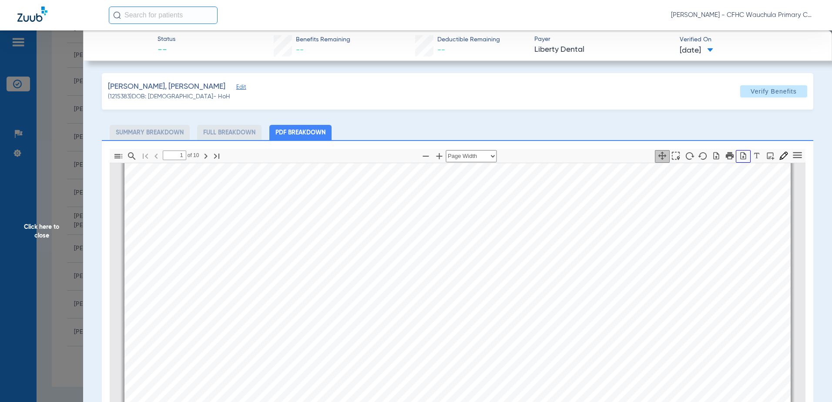
click at [739, 157] on icon "button" at bounding box center [743, 155] width 9 height 9
click at [81, 192] on span "Click here to close" at bounding box center [41, 231] width 83 height 402
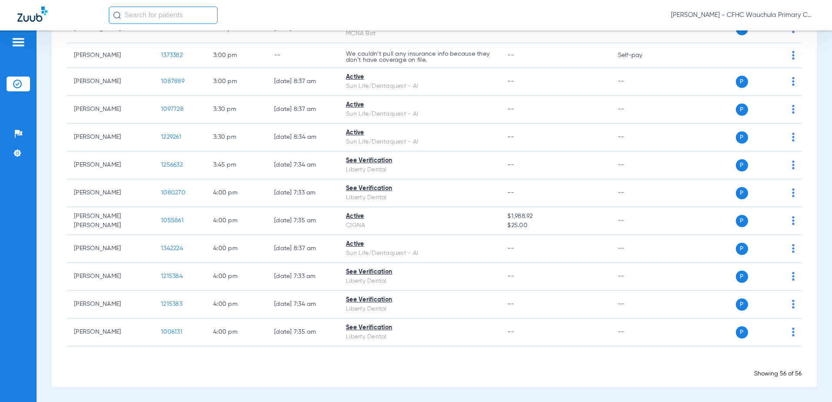
click at [49, 236] on div "Schedule Insurance Verification History Last Appt. Sync Time: [DATE] - 10:53 AM…" at bounding box center [434, 215] width 795 height 371
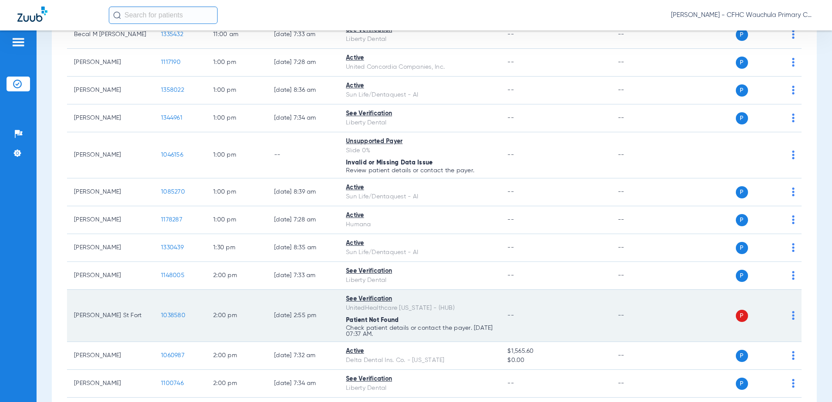
scroll to position [1026, 0]
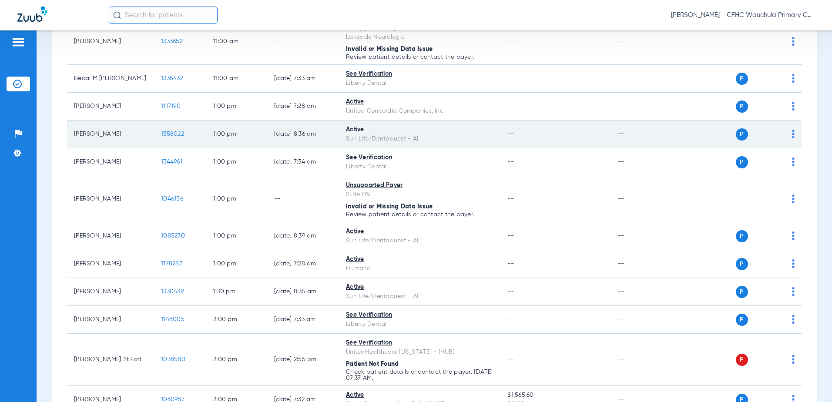
click at [179, 133] on span "1358022" at bounding box center [172, 134] width 23 height 6
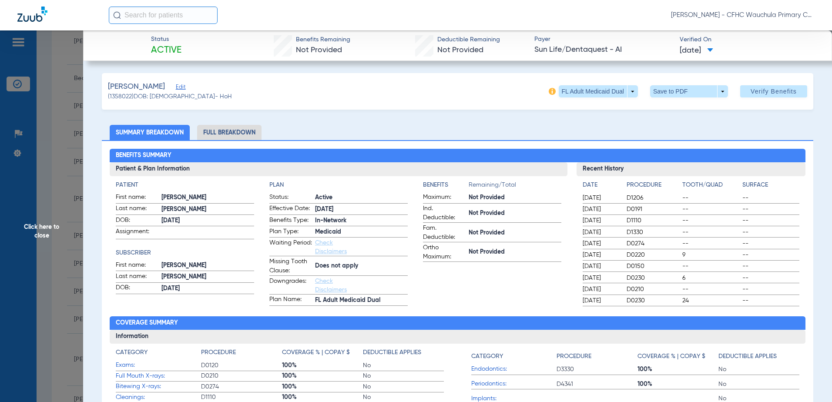
drag, startPoint x: 230, startPoint y: 132, endPoint x: 439, endPoint y: 130, distance: 209.2
click at [230, 132] on li "Full Breakdown" at bounding box center [229, 132] width 64 height 15
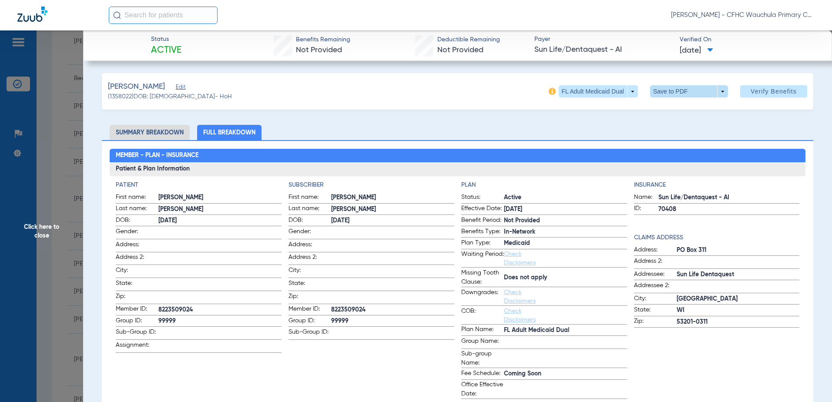
click at [662, 93] on span at bounding box center [689, 91] width 78 height 12
click at [660, 109] on mat-icon "insert_drive_file" at bounding box center [656, 109] width 10 height 10
click at [57, 124] on span "Click here to close" at bounding box center [41, 231] width 83 height 402
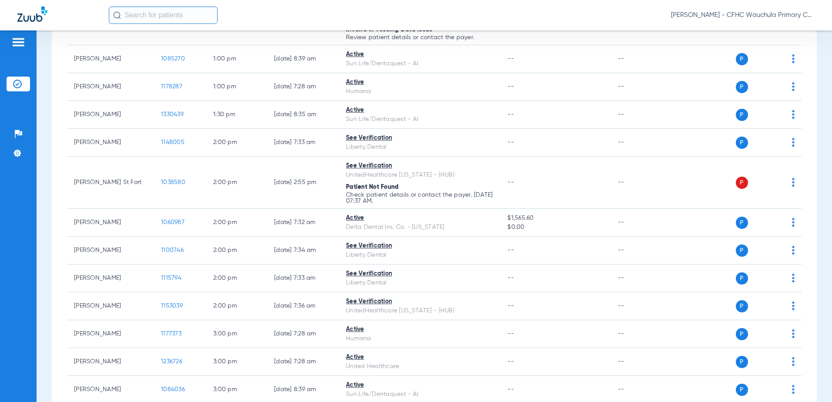
scroll to position [1200, 0]
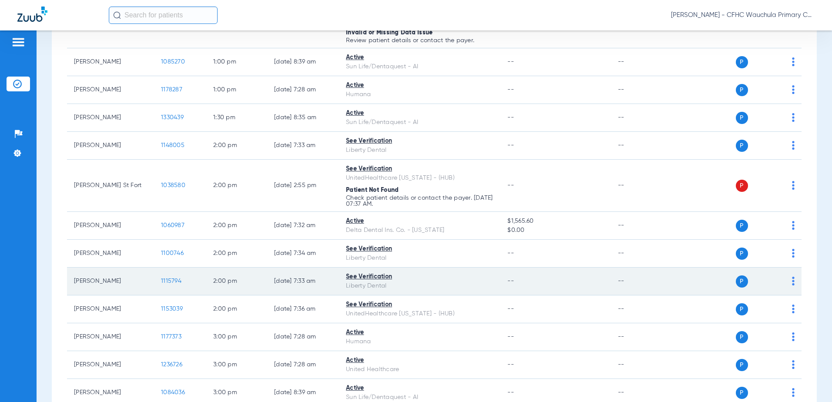
click at [172, 281] on span "1115794" at bounding box center [171, 281] width 20 height 6
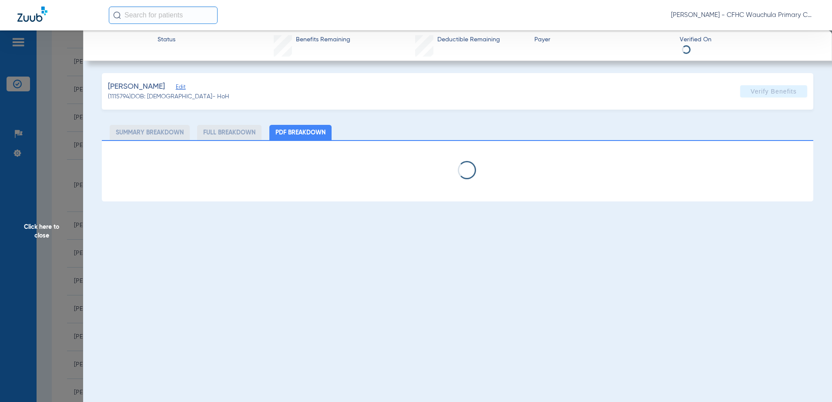
select select "page-width"
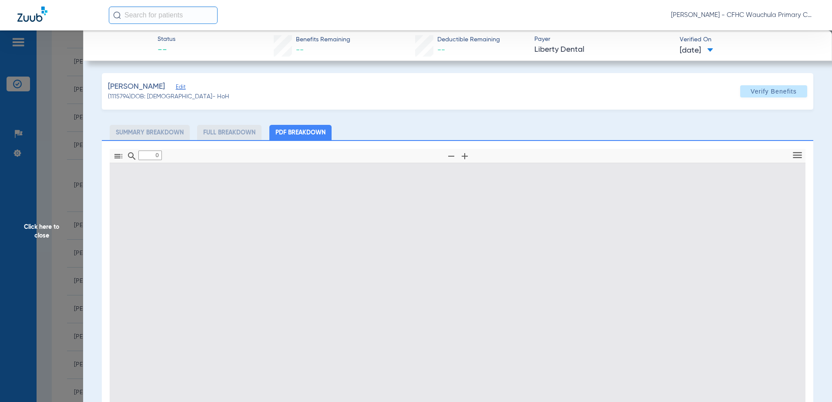
type input "1"
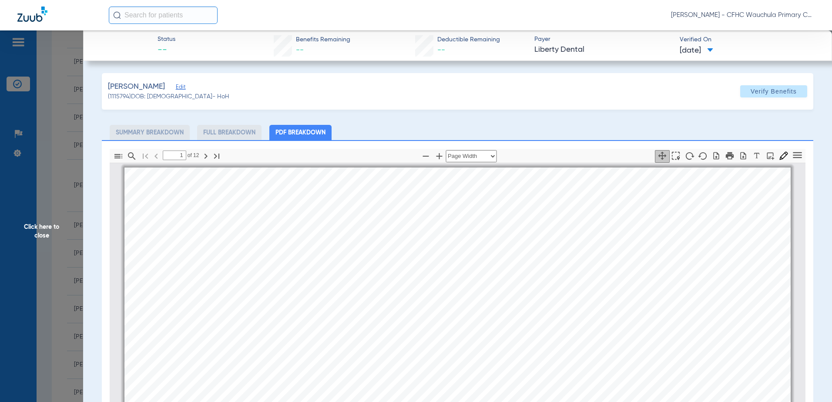
scroll to position [4, 0]
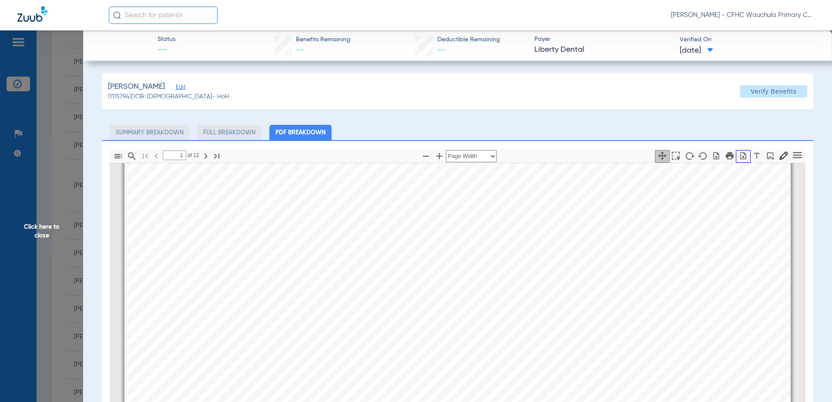
click at [739, 152] on icon "button" at bounding box center [743, 155] width 9 height 9
click at [74, 231] on span "Click here to close" at bounding box center [41, 231] width 83 height 402
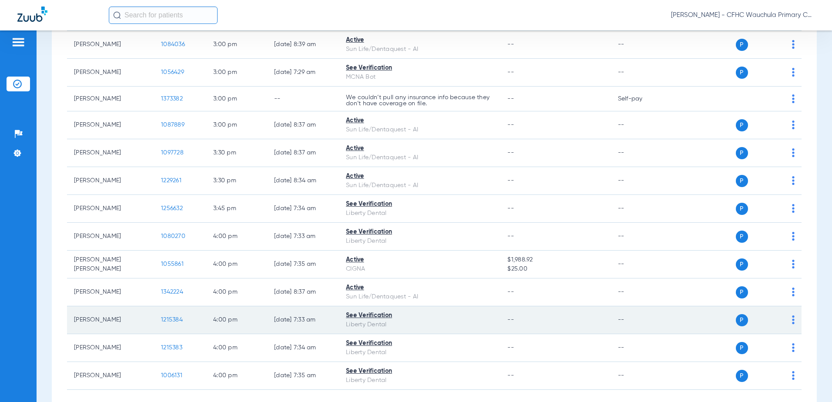
scroll to position [1592, 0]
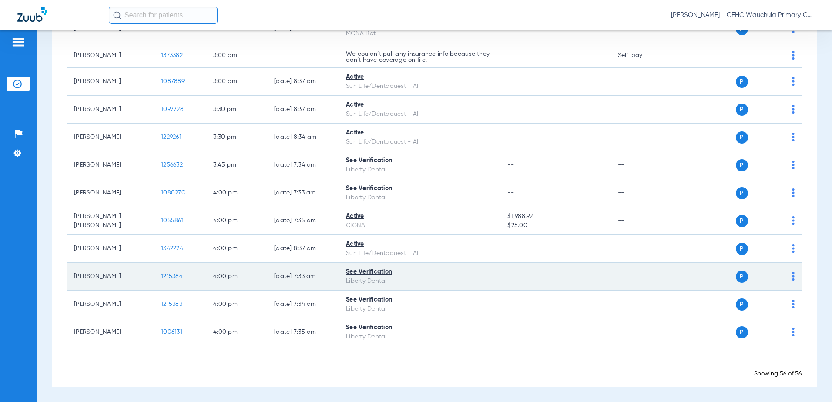
click at [170, 275] on span "1215384" at bounding box center [172, 276] width 22 height 6
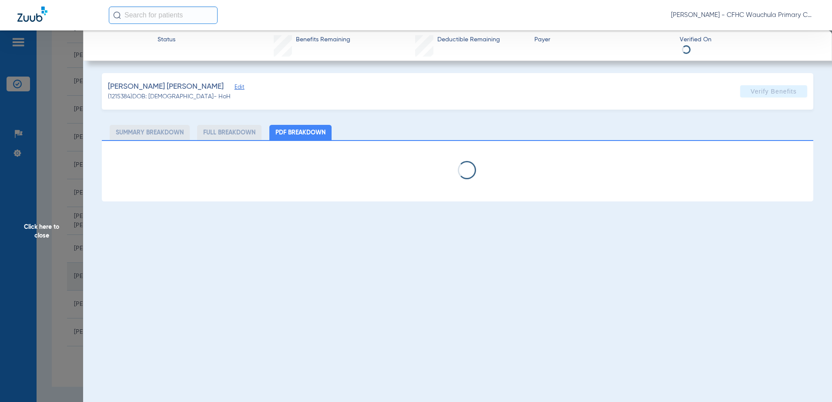
select select "page-width"
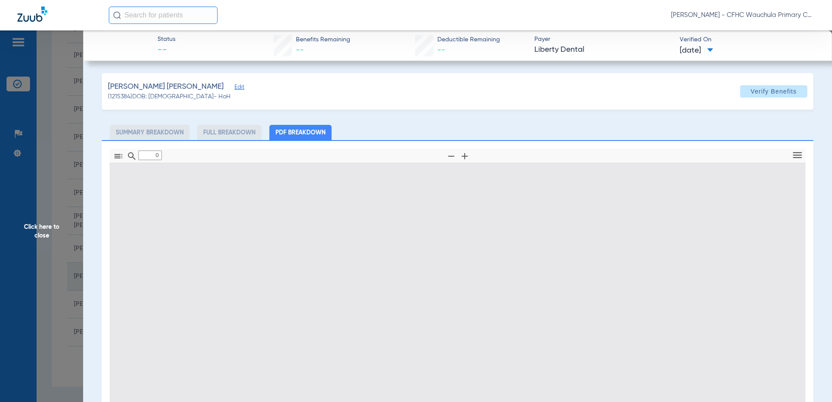
type input "1"
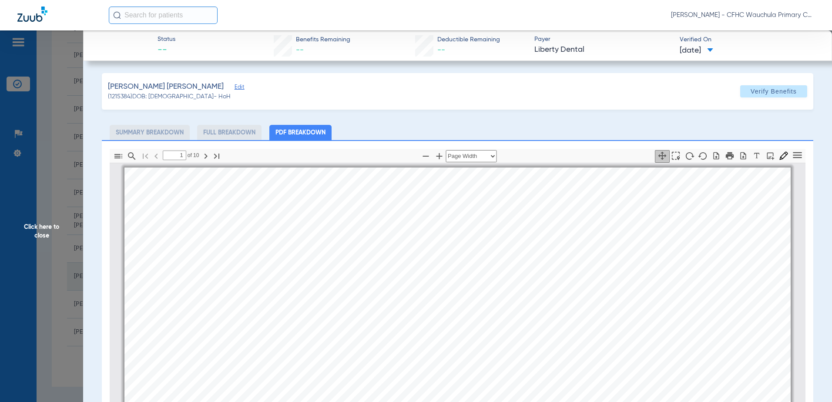
scroll to position [4, 0]
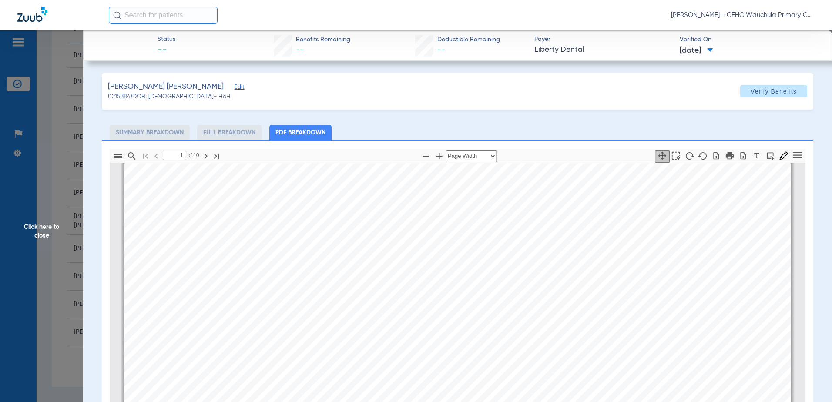
click at [234, 91] on span "Edit" at bounding box center [238, 88] width 8 height 8
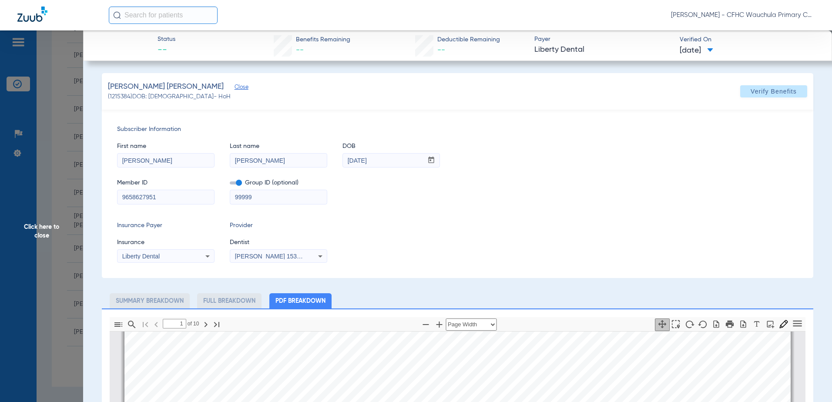
drag, startPoint x: 161, startPoint y: 194, endPoint x: 138, endPoint y: 194, distance: 22.6
click at [100, 190] on app-member-insurance-verification-view "Status -- Benefits Remaining -- Deductible Remaining -- Payer Liberty Dental Ve…" at bounding box center [457, 378] width 749 height 696
click at [740, 325] on icon "button" at bounding box center [743, 323] width 6 height 7
click at [34, 154] on span "Click here to close" at bounding box center [41, 231] width 83 height 402
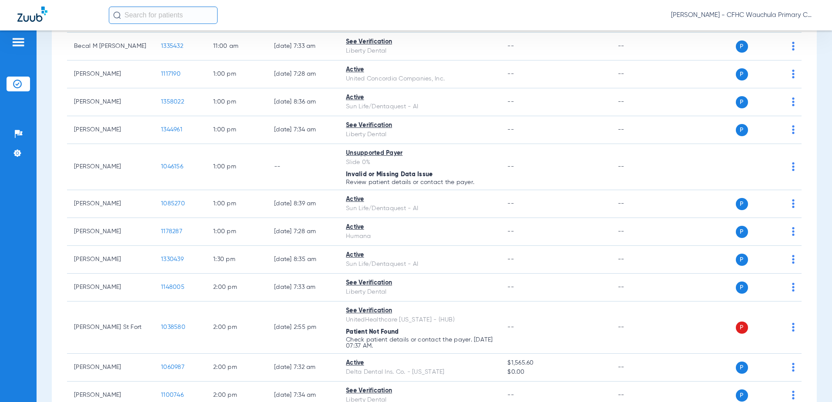
scroll to position [1026, 0]
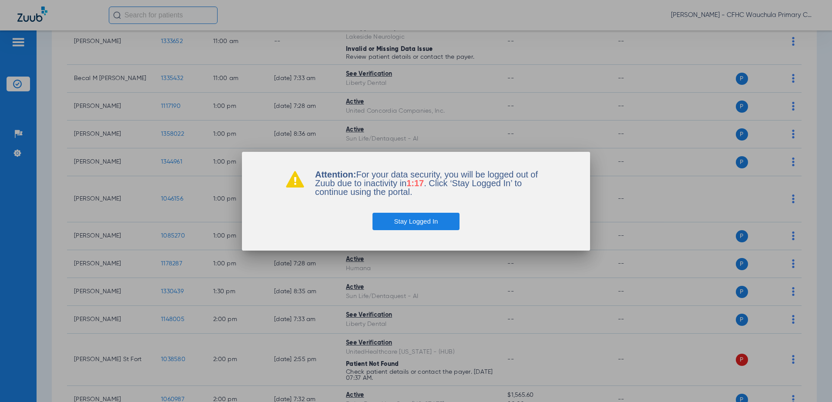
click at [416, 229] on button "Stay Logged In" at bounding box center [415, 221] width 87 height 17
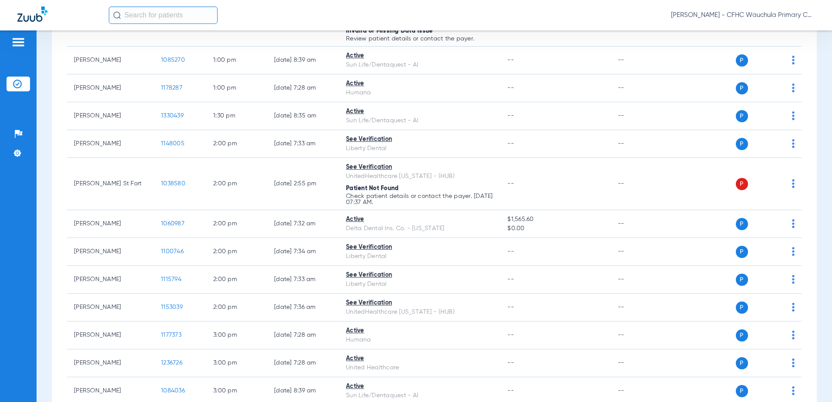
scroll to position [1200, 0]
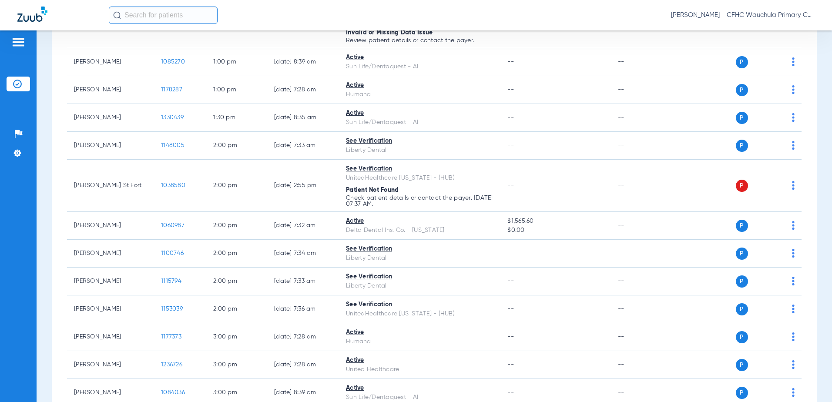
click at [157, 24] on div "[PERSON_NAME] - CFHC Wauchula Primary Care Dental" at bounding box center [416, 15] width 832 height 30
click at [158, 20] on input "text" at bounding box center [163, 15] width 109 height 17
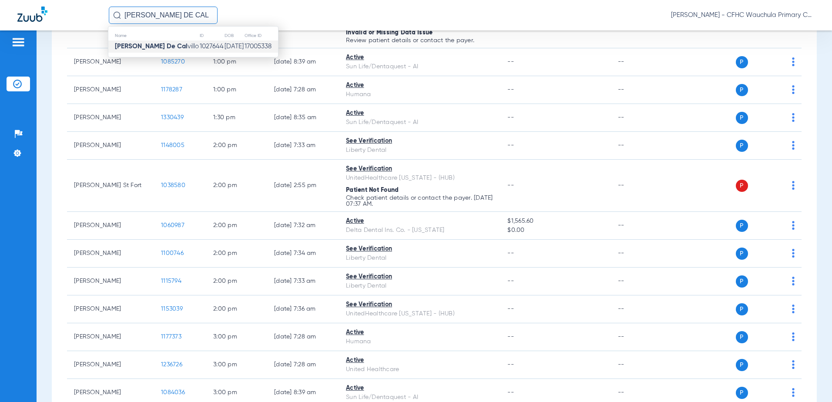
type input "[PERSON_NAME] DE CAL"
click at [171, 47] on strong "[PERSON_NAME] De Cal" at bounding box center [151, 46] width 73 height 7
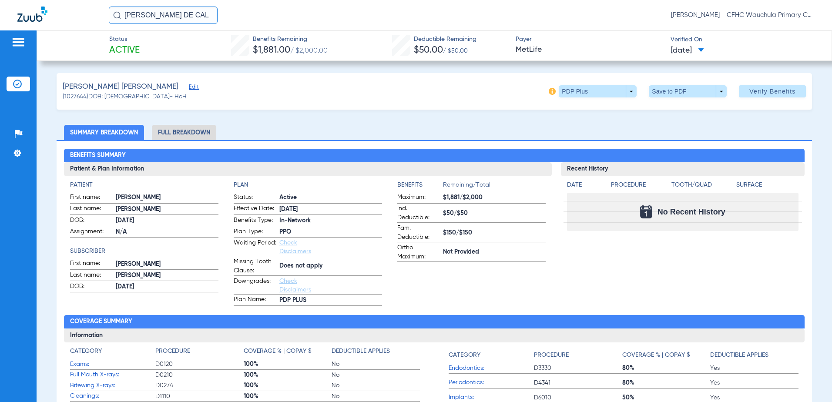
click at [177, 129] on li "Full Breakdown" at bounding box center [184, 132] width 64 height 15
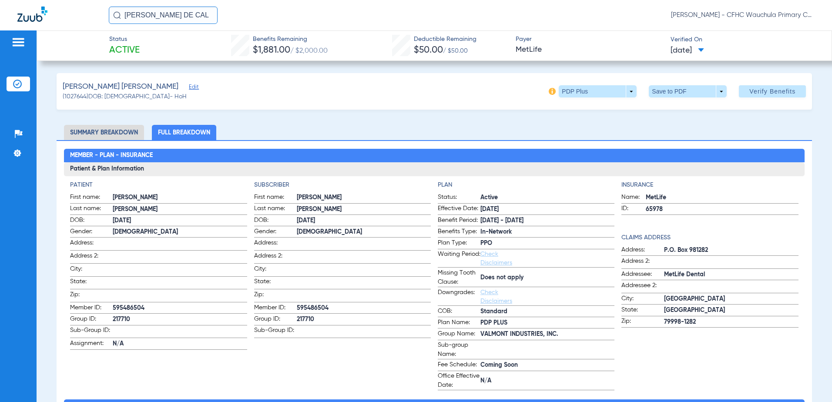
click at [228, 130] on ul "Summary Breakdown Full Breakdown" at bounding box center [435, 132] width 756 height 15
click at [664, 92] on span at bounding box center [688, 91] width 78 height 12
click at [666, 107] on button "insert_drive_file Save to PDF" at bounding box center [676, 108] width 66 height 17
click at [772, 99] on span at bounding box center [772, 91] width 67 height 21
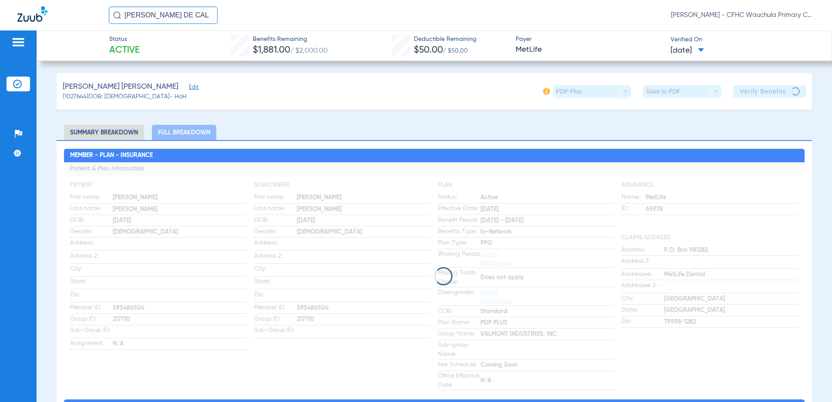
click at [24, 78] on li "Insurance Verification" at bounding box center [18, 84] width 23 height 15
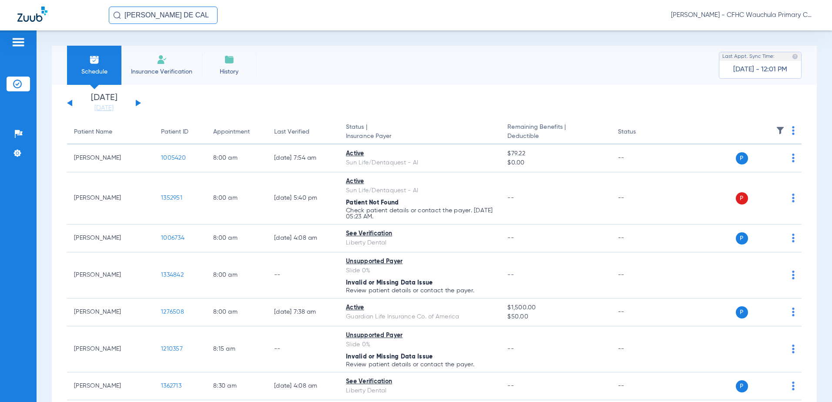
click at [138, 103] on button at bounding box center [138, 103] width 5 height 7
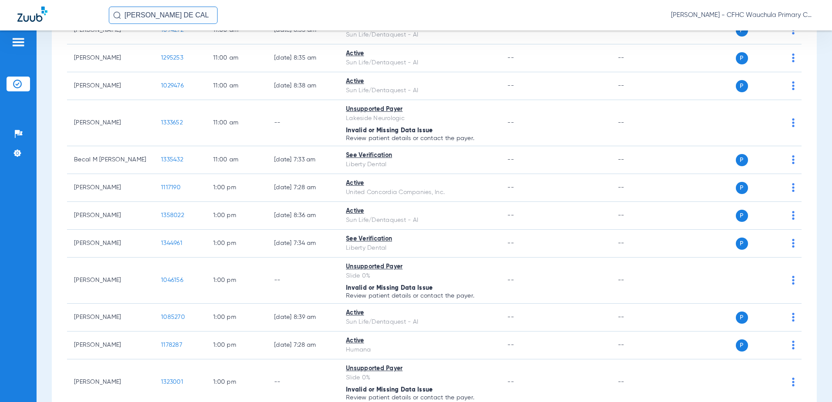
scroll to position [957, 0]
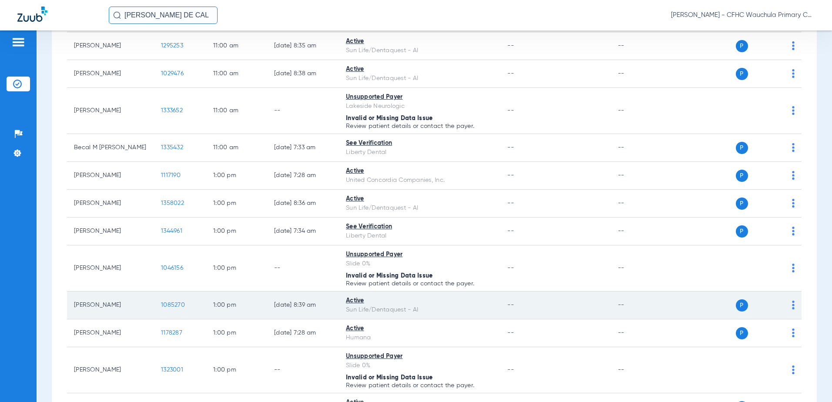
click at [171, 304] on span "1085270" at bounding box center [173, 305] width 24 height 6
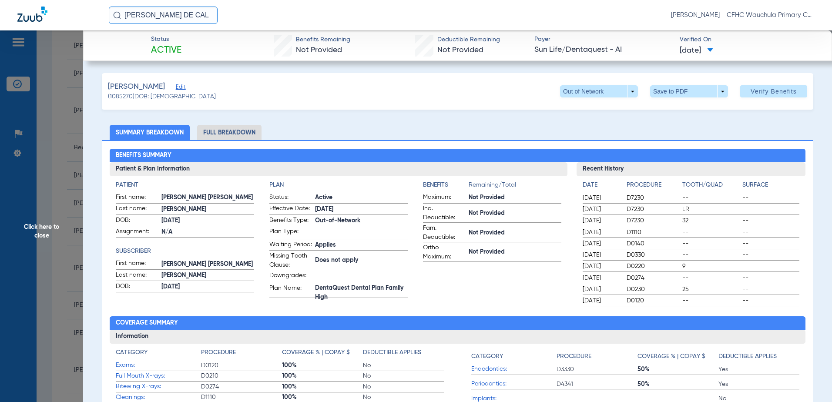
click at [228, 132] on li "Full Breakdown" at bounding box center [229, 132] width 64 height 15
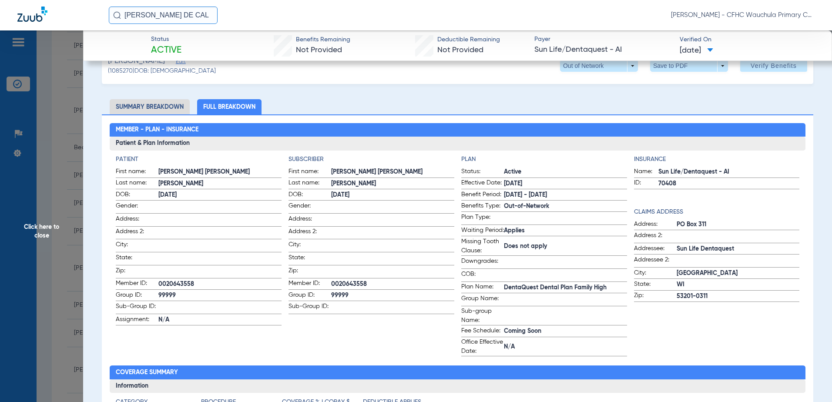
scroll to position [0, 0]
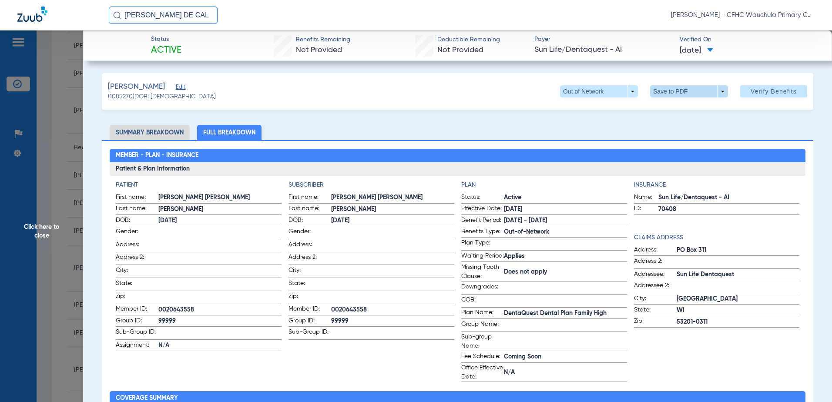
click at [659, 90] on span at bounding box center [689, 91] width 78 height 12
click at [669, 113] on button "insert_drive_file Save to PDF" at bounding box center [677, 108] width 66 height 17
click at [191, 86] on div "[PERSON_NAME] (1085270) DOB: [DEMOGRAPHIC_DATA] Out of Network arrow_drop_down …" at bounding box center [457, 91] width 711 height 37
click at [184, 86] on span "Edit" at bounding box center [180, 88] width 8 height 8
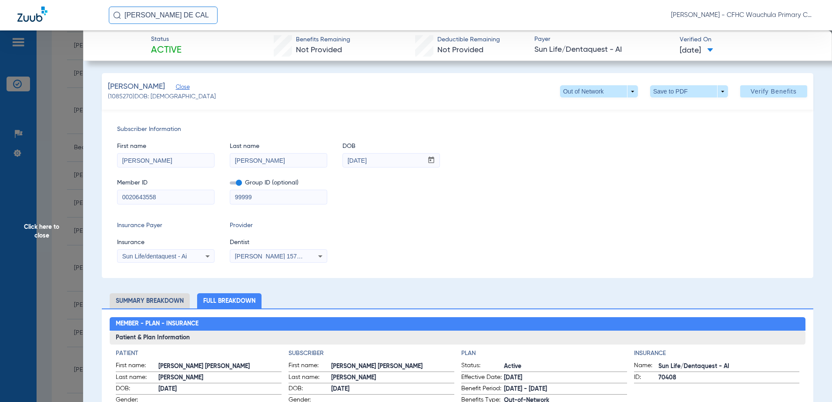
click at [59, 157] on span "Click here to close" at bounding box center [41, 231] width 83 height 402
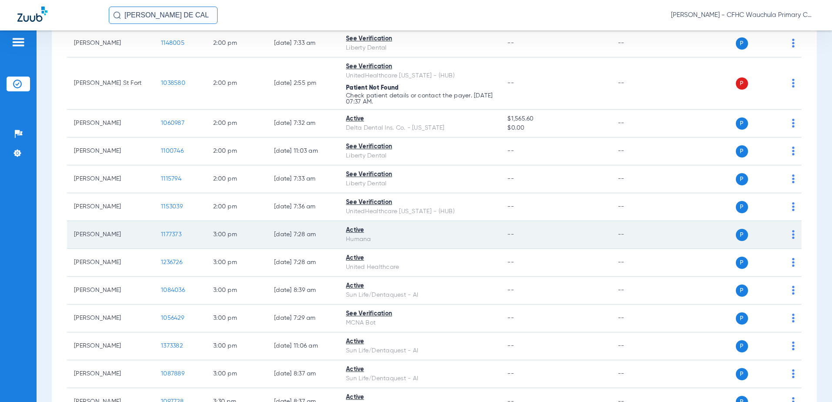
scroll to position [1305, 0]
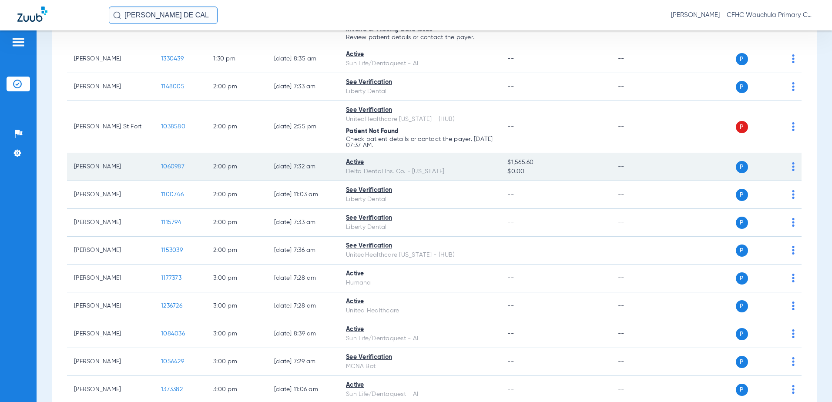
click at [174, 168] on span "1060987" at bounding box center [172, 167] width 23 height 6
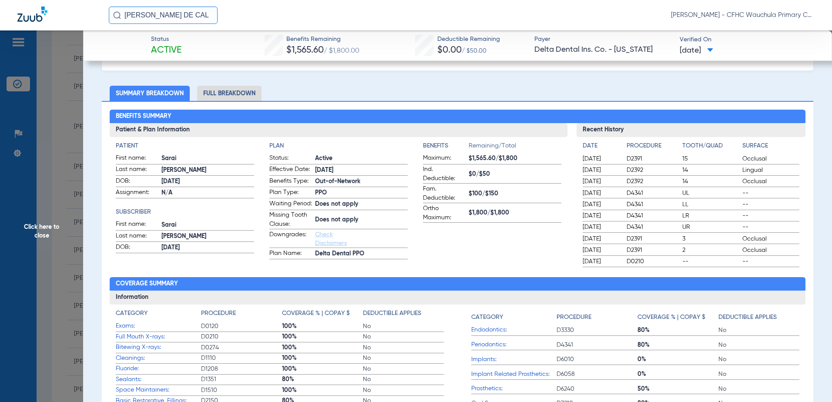
scroll to position [0, 0]
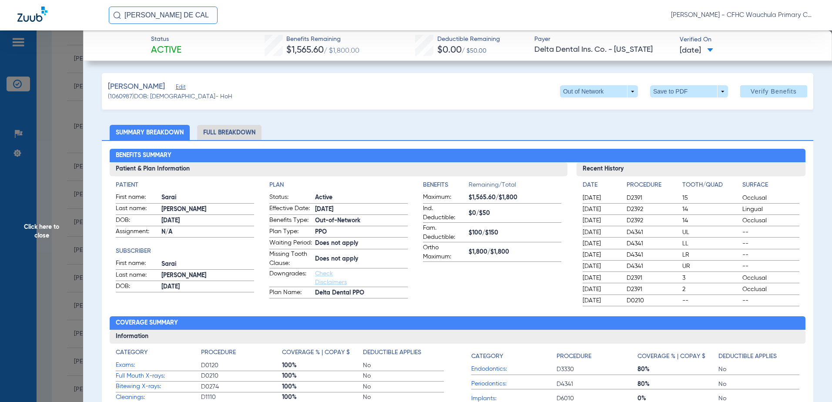
click at [218, 133] on li "Full Breakdown" at bounding box center [229, 132] width 64 height 15
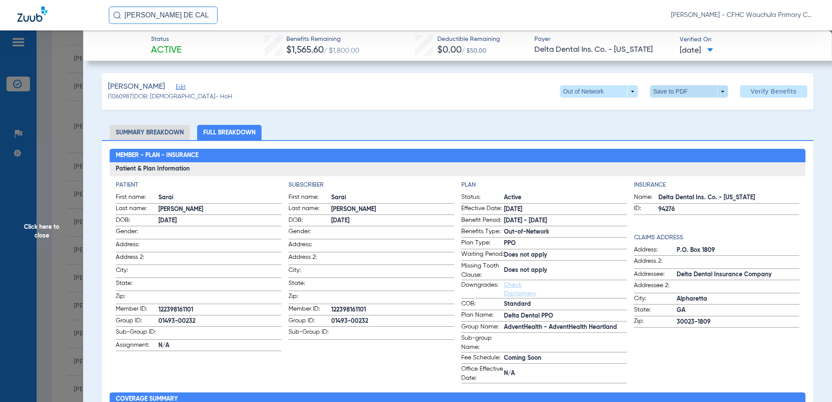
click at [678, 94] on span at bounding box center [688, 91] width 21 height 21
click at [676, 107] on span "Save to PDF" at bounding box center [685, 109] width 34 height 6
drag, startPoint x: 69, startPoint y: 137, endPoint x: 99, endPoint y: 140, distance: 30.1
click at [69, 137] on span "Click here to close" at bounding box center [41, 231] width 83 height 402
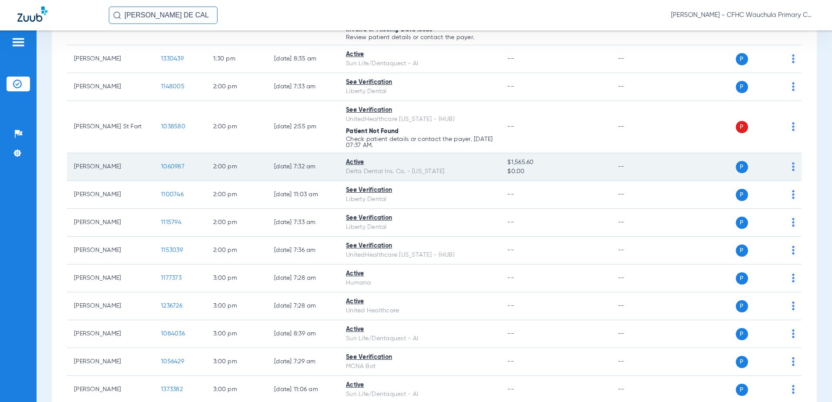
click at [167, 171] on td "1060987" at bounding box center [180, 167] width 52 height 28
click at [169, 168] on span "1060987" at bounding box center [172, 167] width 23 height 6
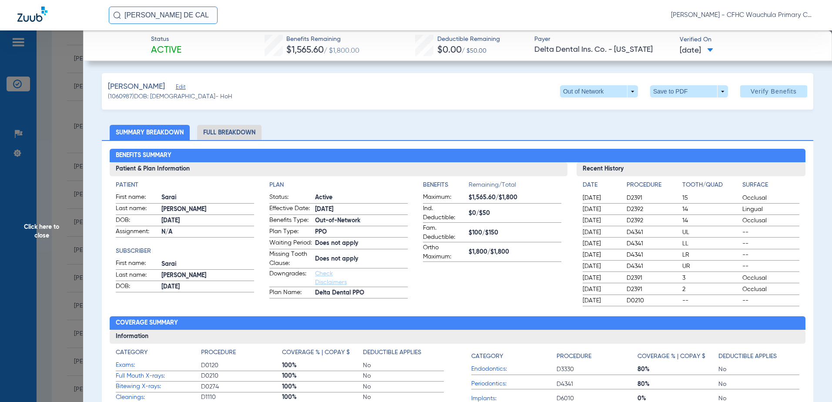
click at [60, 150] on span "Click here to close" at bounding box center [41, 231] width 83 height 402
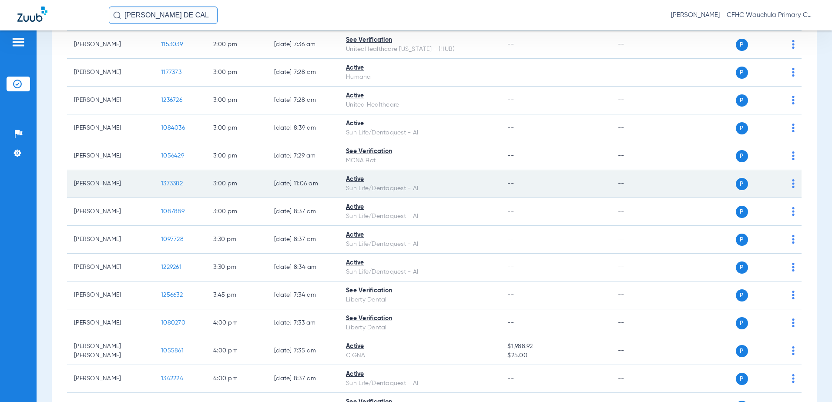
scroll to position [1510, 0]
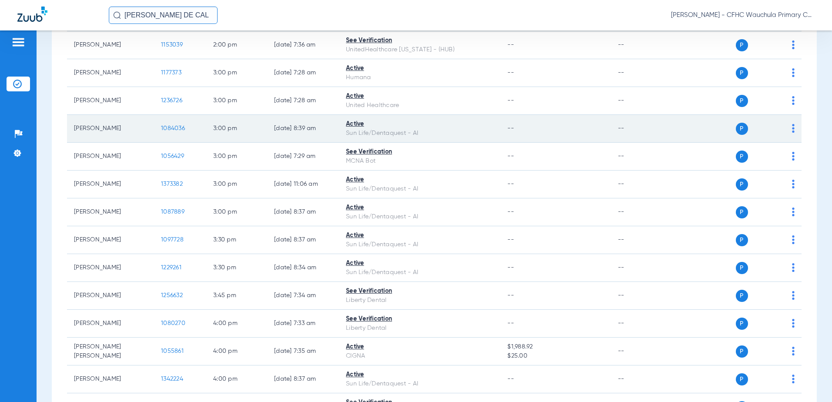
click at [178, 125] on span "1084036" at bounding box center [173, 128] width 24 height 6
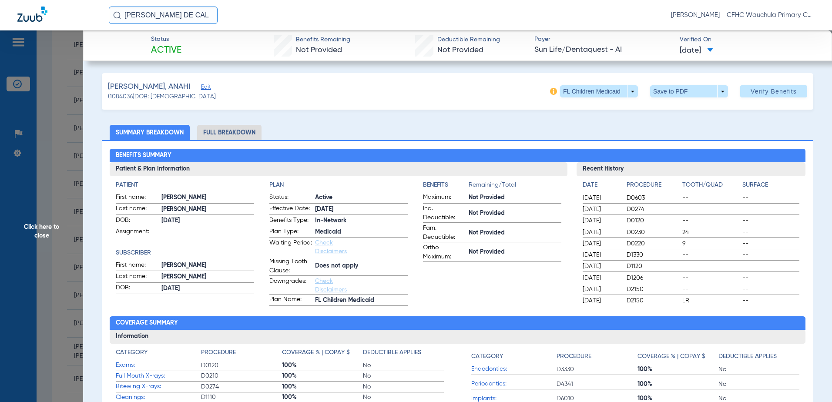
drag, startPoint x: 235, startPoint y: 134, endPoint x: 251, endPoint y: 131, distance: 16.0
click at [235, 134] on li "Full Breakdown" at bounding box center [229, 132] width 64 height 15
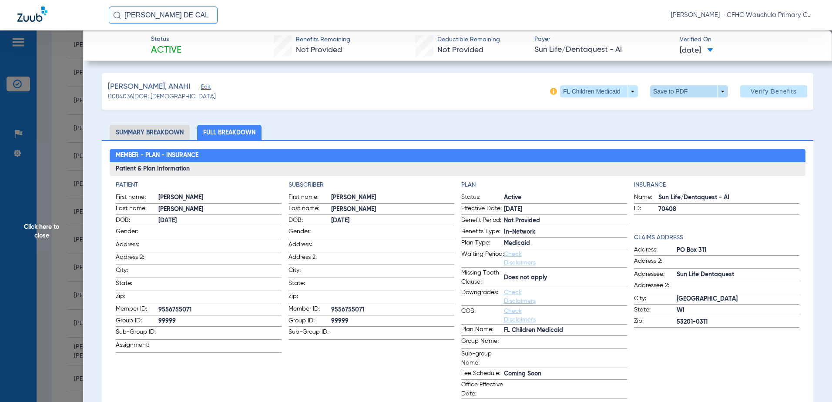
click at [682, 90] on span at bounding box center [688, 91] width 21 height 21
click at [679, 107] on span "Save to PDF" at bounding box center [685, 109] width 34 height 6
drag, startPoint x: 50, startPoint y: 155, endPoint x: 79, endPoint y: 151, distance: 29.4
click at [50, 155] on span "Click here to close" at bounding box center [41, 231] width 83 height 402
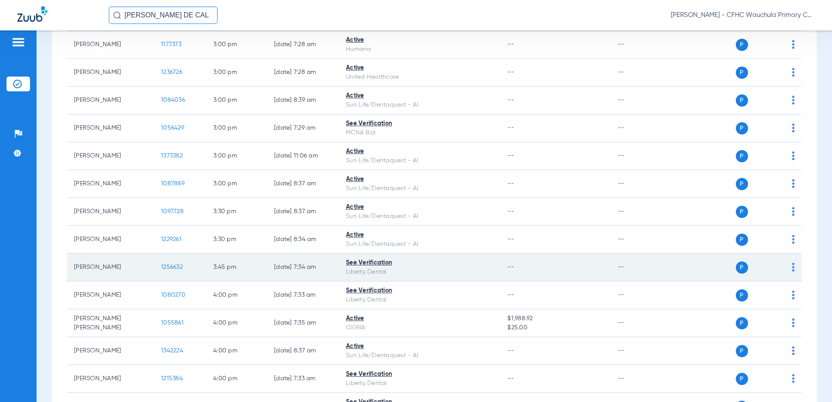
scroll to position [1554, 0]
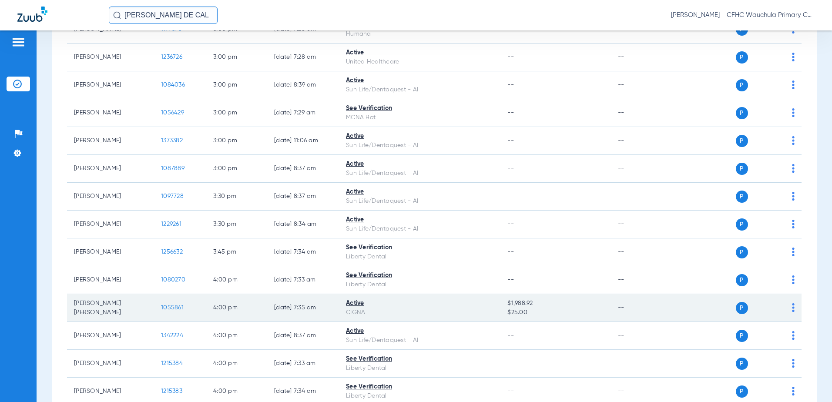
click at [166, 307] on span "1055861" at bounding box center [172, 307] width 23 height 6
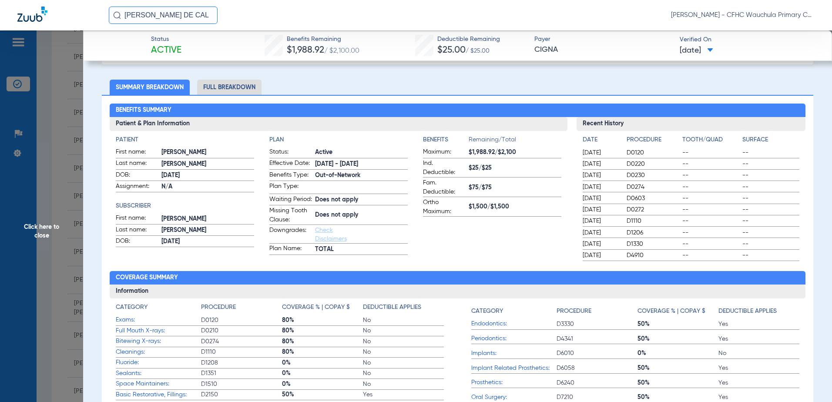
scroll to position [0, 0]
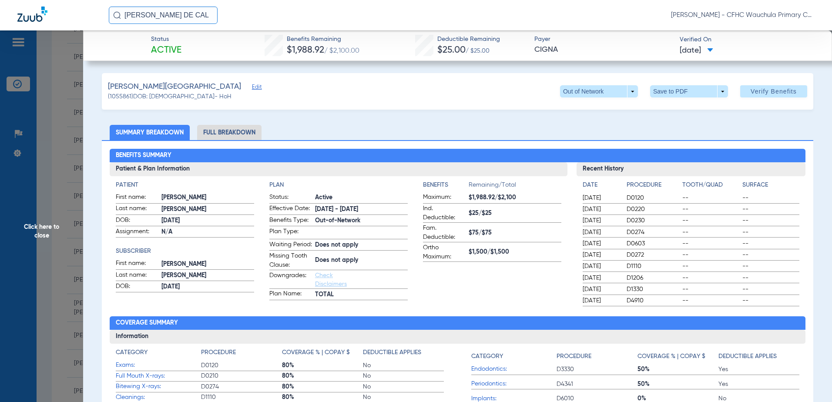
drag, startPoint x: 229, startPoint y: 137, endPoint x: 244, endPoint y: 129, distance: 17.2
click at [229, 137] on li "Full Breakdown" at bounding box center [229, 132] width 64 height 15
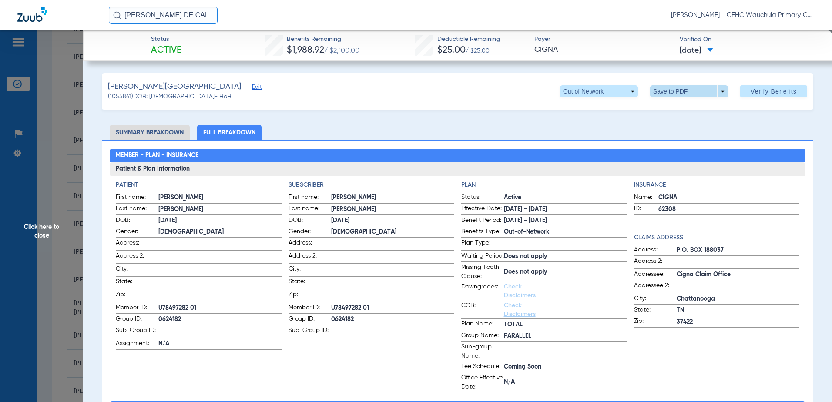
click at [701, 94] on span at bounding box center [689, 91] width 78 height 12
click at [689, 112] on button "insert_drive_file Save to PDF" at bounding box center [677, 108] width 66 height 17
click at [53, 220] on span "Click here to close" at bounding box center [41, 231] width 83 height 402
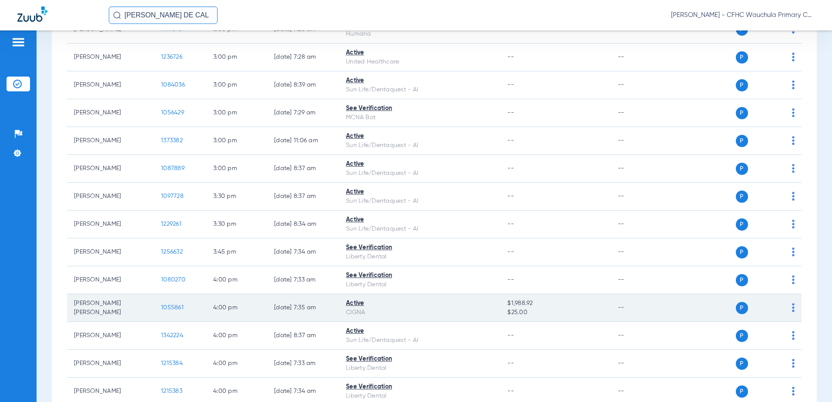
click at [179, 308] on span "1055861" at bounding box center [172, 307] width 23 height 6
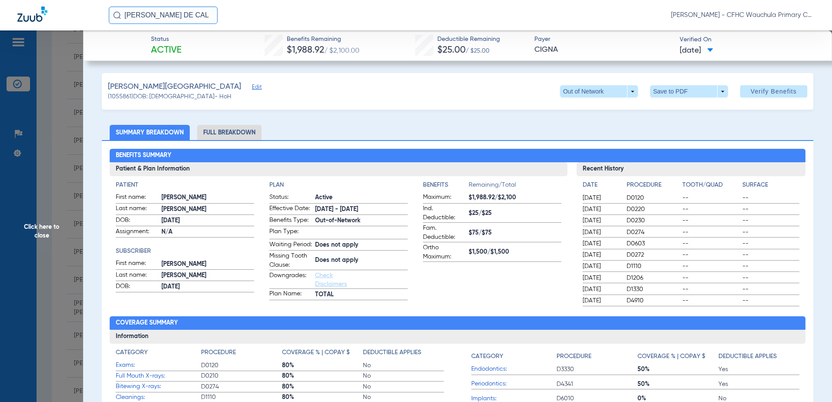
click at [52, 221] on span "Click here to close" at bounding box center [41, 231] width 83 height 402
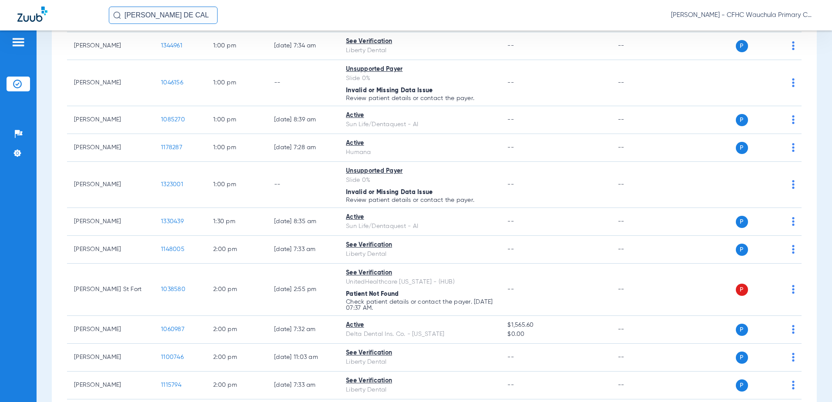
scroll to position [1119, 0]
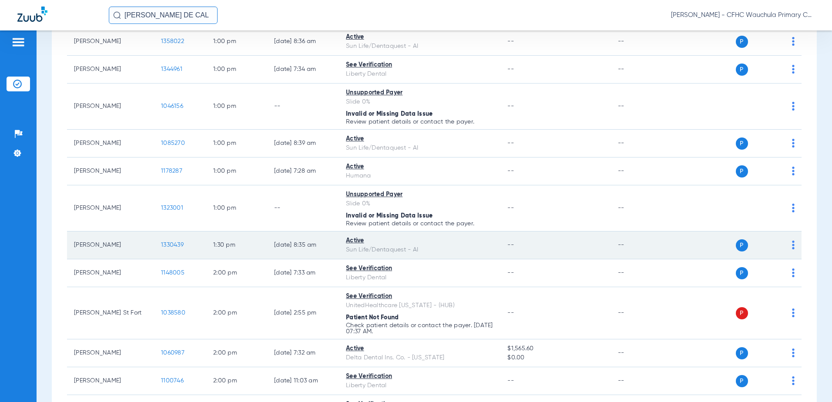
click at [171, 245] on span "1330439" at bounding box center [172, 245] width 23 height 6
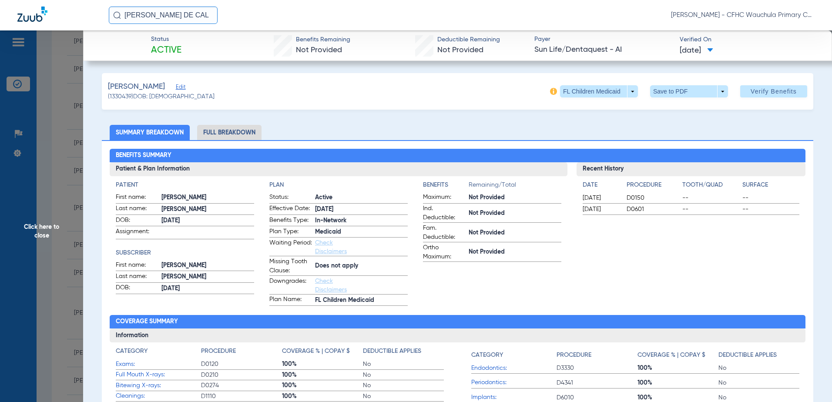
click at [223, 142] on div "Benefits Summary Patient & Plan Information Patient First name: [PERSON_NAME] L…" at bounding box center [457, 306] width 711 height 333
click at [225, 132] on li "Full Breakdown" at bounding box center [229, 132] width 64 height 15
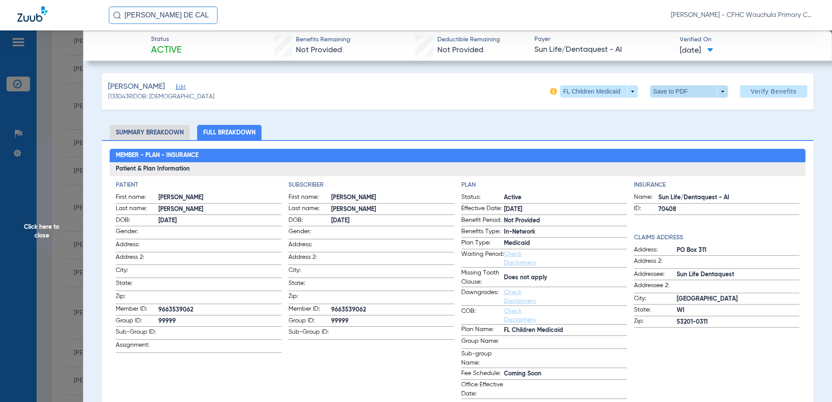
click at [678, 97] on span at bounding box center [688, 91] width 21 height 21
click at [672, 109] on span "Save to PDF" at bounding box center [685, 109] width 34 height 6
click at [59, 169] on span "Click here to close" at bounding box center [41, 231] width 83 height 402
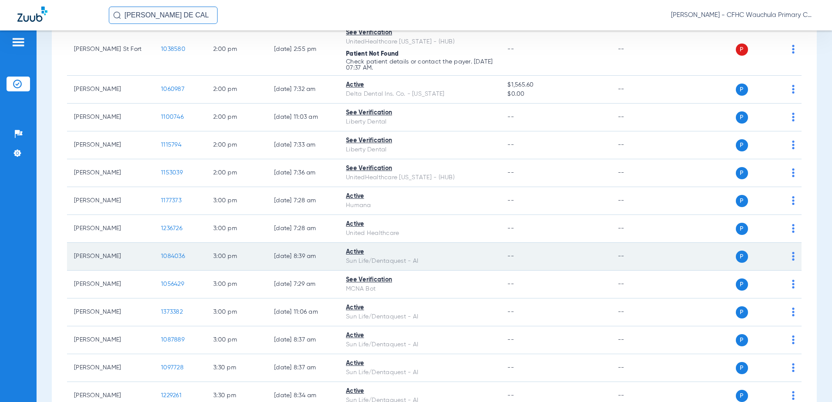
scroll to position [1423, 0]
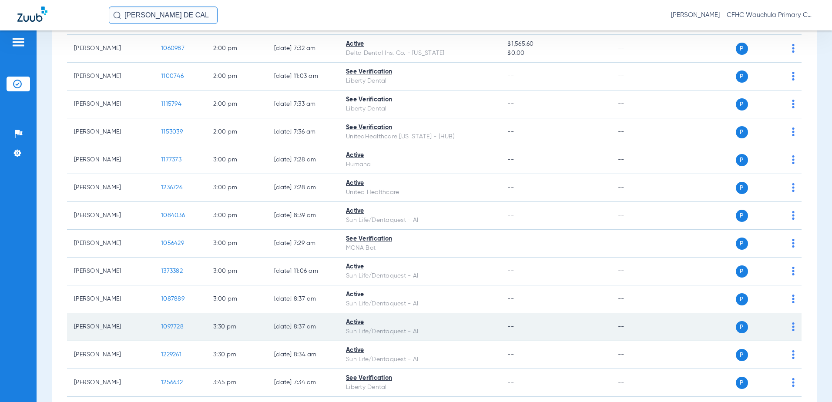
click at [167, 328] on span "1097728" at bounding box center [172, 327] width 23 height 6
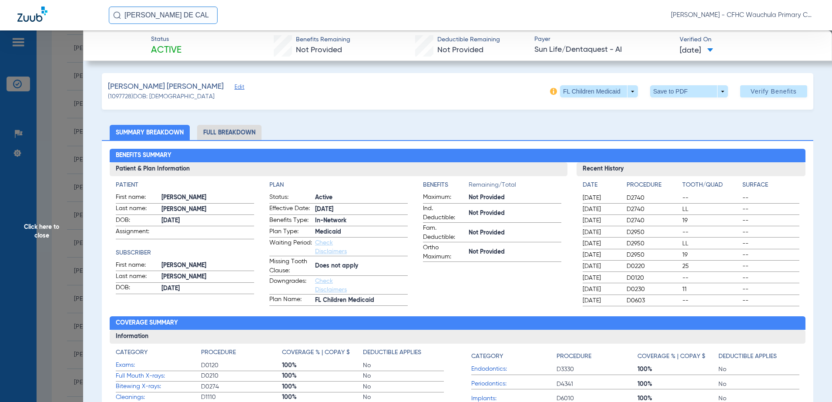
click at [234, 85] on span "Edit" at bounding box center [238, 88] width 8 height 8
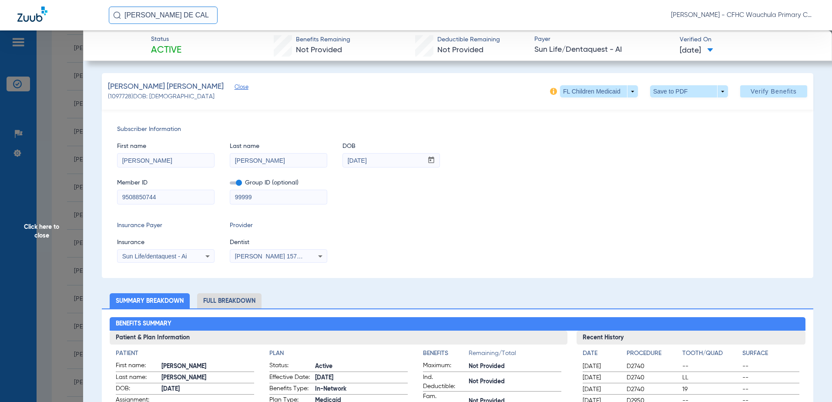
click at [164, 196] on input "9508850744" at bounding box center [165, 197] width 97 height 14
click at [227, 300] on li "Full Breakdown" at bounding box center [229, 300] width 64 height 15
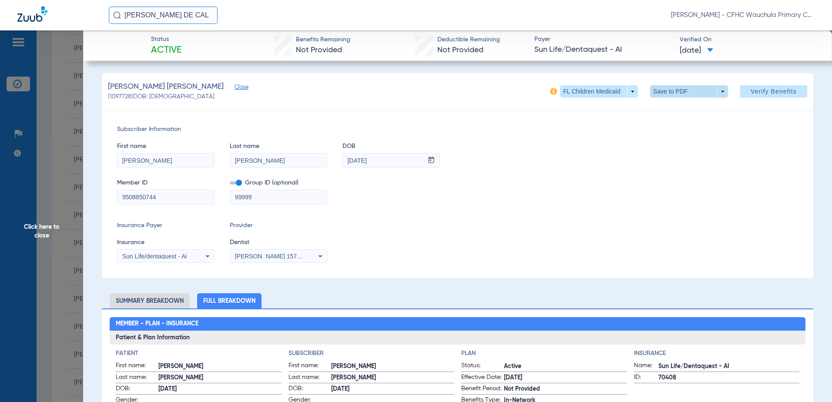
click at [693, 97] on div "[PERSON_NAME] [PERSON_NAME] (1097728) DOB: [DEMOGRAPHIC_DATA] FL Children Medic…" at bounding box center [457, 91] width 711 height 37
click at [692, 94] on span at bounding box center [688, 91] width 21 height 21
click at [674, 110] on span "Save to PDF" at bounding box center [685, 109] width 34 height 6
drag, startPoint x: 61, startPoint y: 138, endPoint x: 559, endPoint y: 345, distance: 538.6
click at [60, 138] on span "Click here to close" at bounding box center [41, 231] width 83 height 402
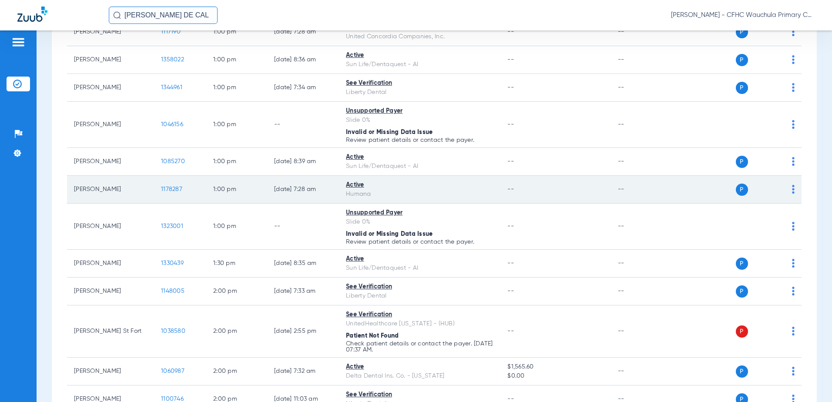
scroll to position [1119, 0]
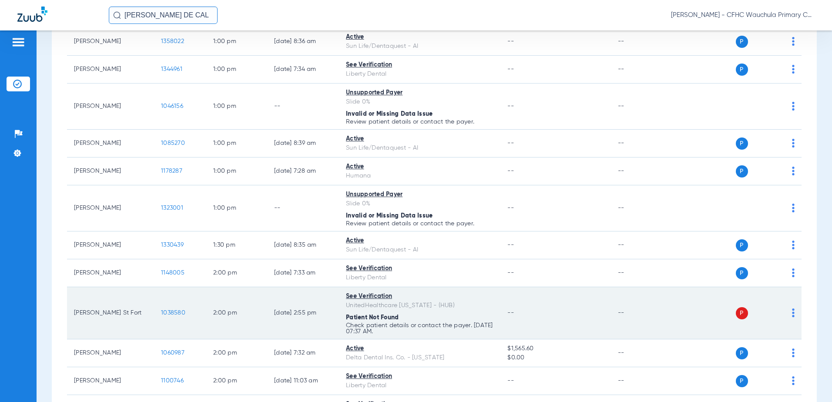
click at [171, 311] on span "1038580" at bounding box center [173, 313] width 24 height 6
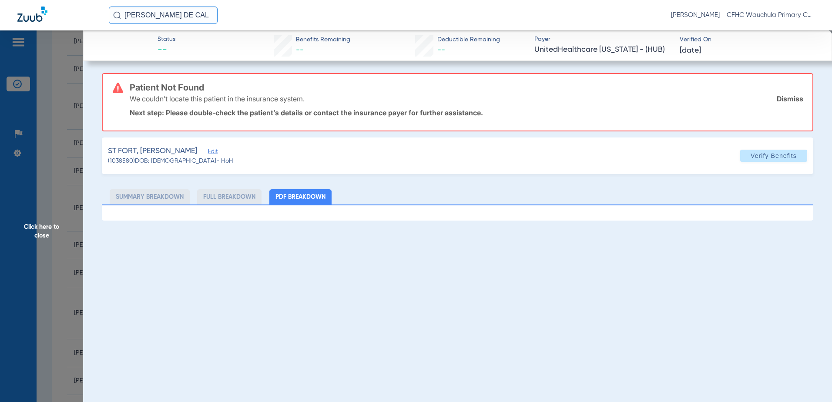
click at [208, 152] on span "Edit" at bounding box center [212, 152] width 8 height 8
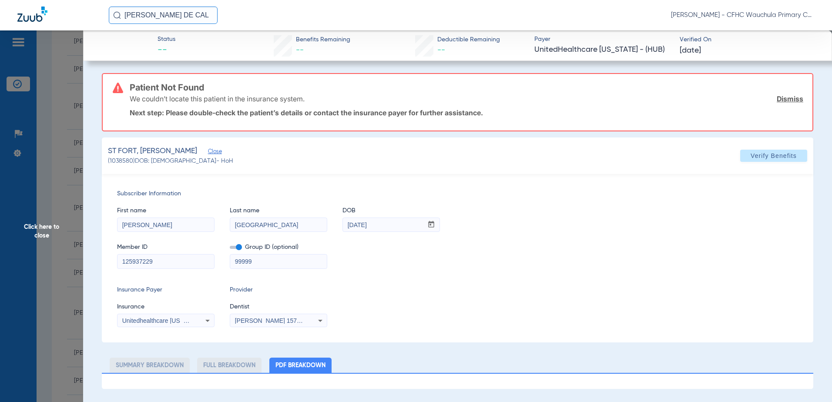
click at [240, 249] on span at bounding box center [236, 247] width 12 height 3
click at [230, 249] on input "checkbox" at bounding box center [230, 249] width 0 height 0
click at [771, 160] on span at bounding box center [773, 155] width 67 height 21
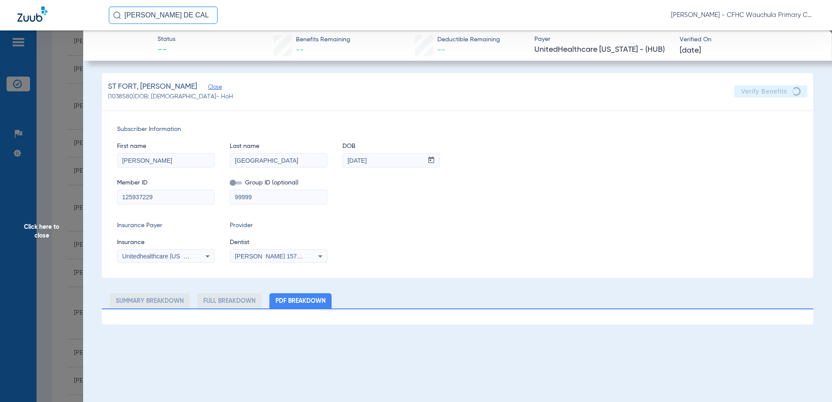
click at [54, 196] on span "Click here to close" at bounding box center [41, 231] width 83 height 402
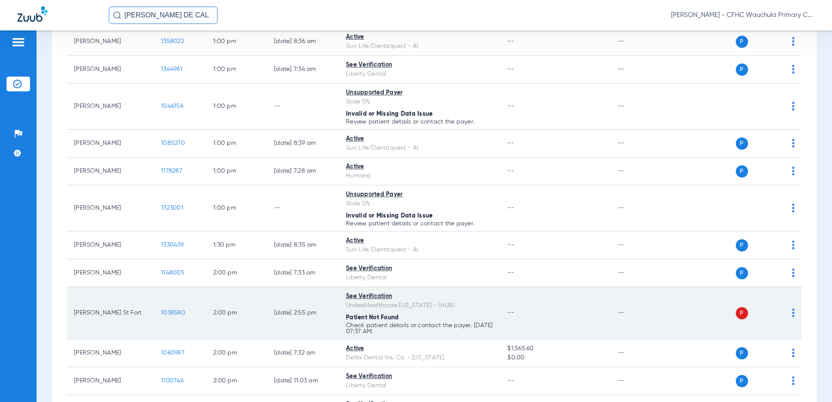
click at [167, 314] on span "1038580" at bounding box center [173, 313] width 24 height 6
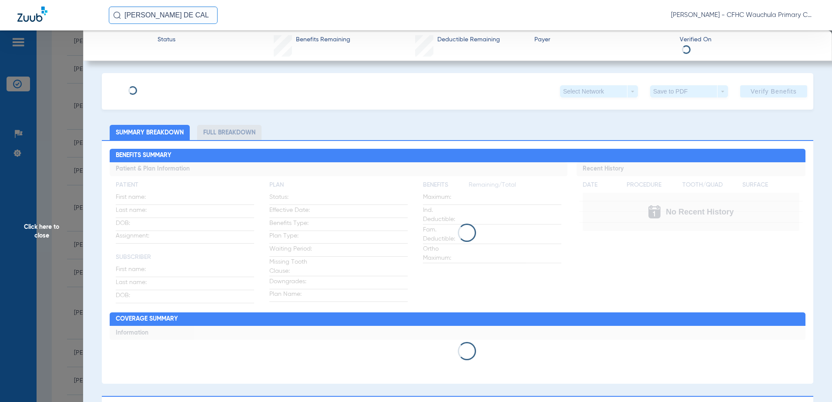
type input "[PERSON_NAME]"
type input "[GEOGRAPHIC_DATA]"
type input "[DATE]"
type input "125937229"
type input "99999"
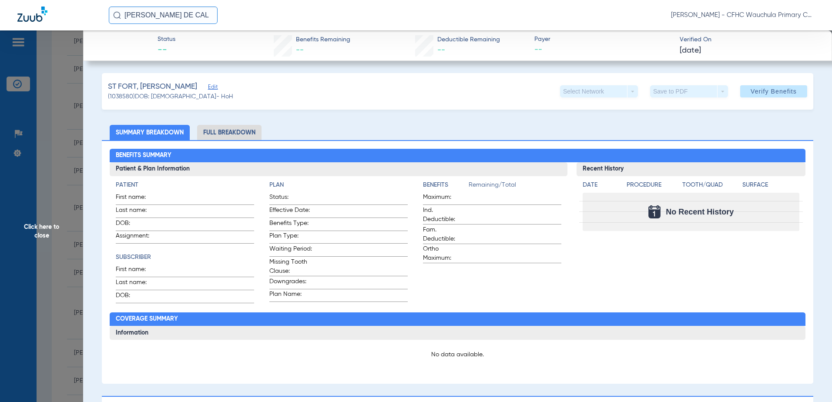
click at [208, 85] on span "Edit" at bounding box center [212, 88] width 8 height 8
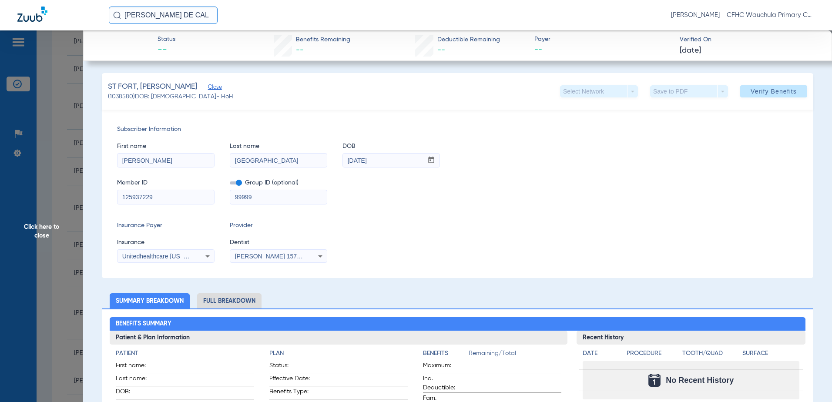
click at [244, 157] on input "[GEOGRAPHIC_DATA]" at bounding box center [278, 161] width 97 height 14
type input "STFORT"
click at [245, 188] on mat-form-field "99999" at bounding box center [278, 195] width 97 height 17
click at [241, 181] on span at bounding box center [236, 182] width 12 height 3
click at [230, 184] on input "checkbox" at bounding box center [230, 184] width 0 height 0
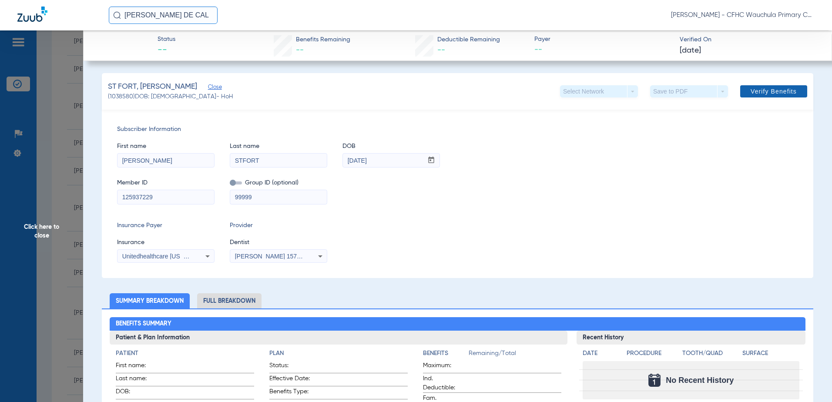
click at [742, 88] on span at bounding box center [773, 91] width 67 height 21
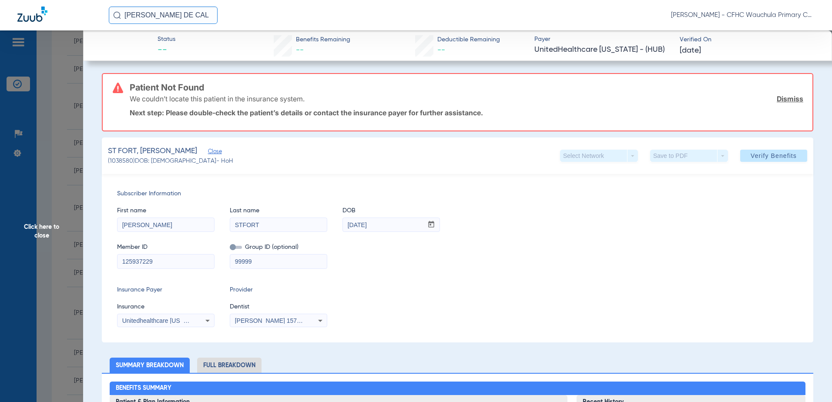
click at [50, 151] on span "Click here to close" at bounding box center [41, 231] width 83 height 402
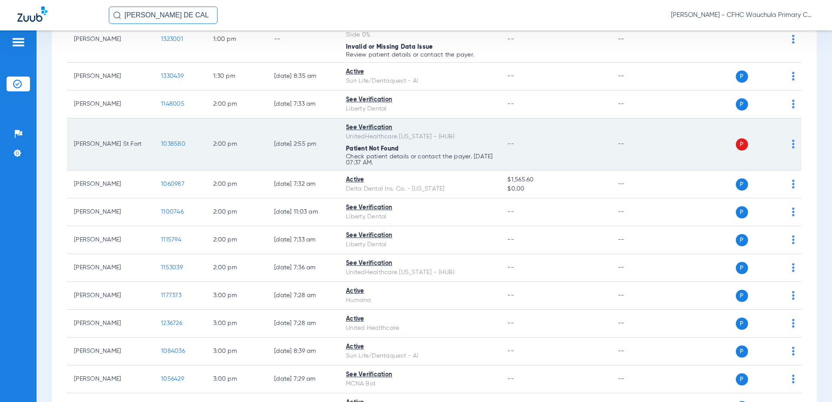
scroll to position [1293, 0]
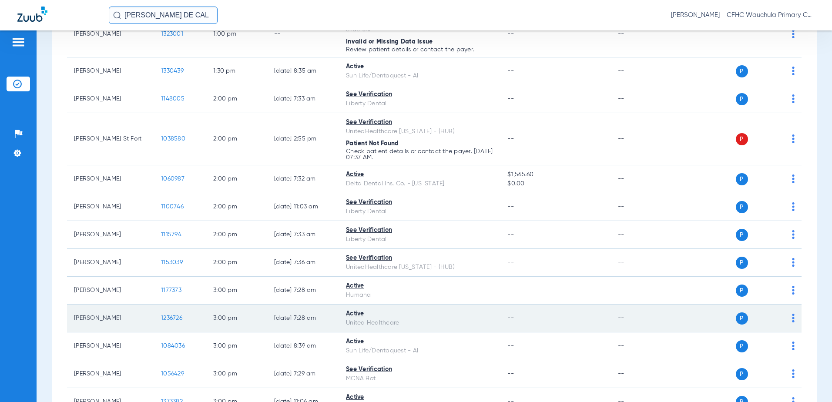
click at [165, 316] on span "1236726" at bounding box center [171, 318] width 21 height 6
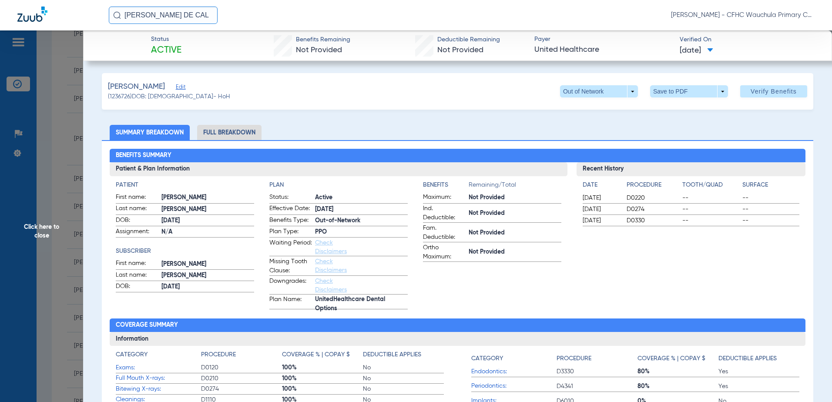
click at [250, 134] on li "Full Breakdown" at bounding box center [229, 132] width 64 height 15
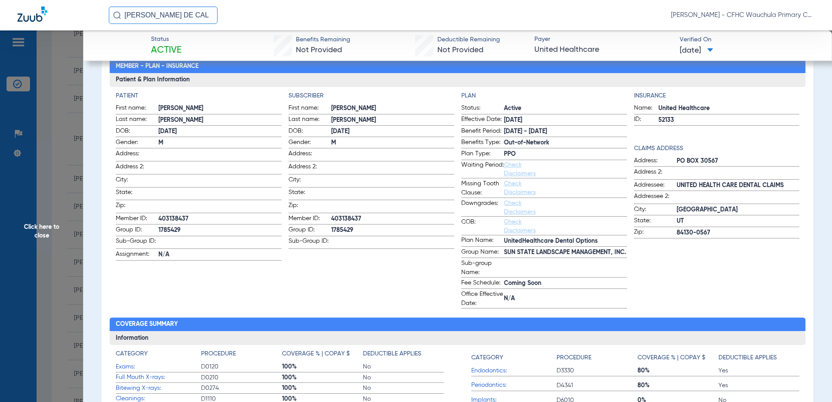
scroll to position [0, 0]
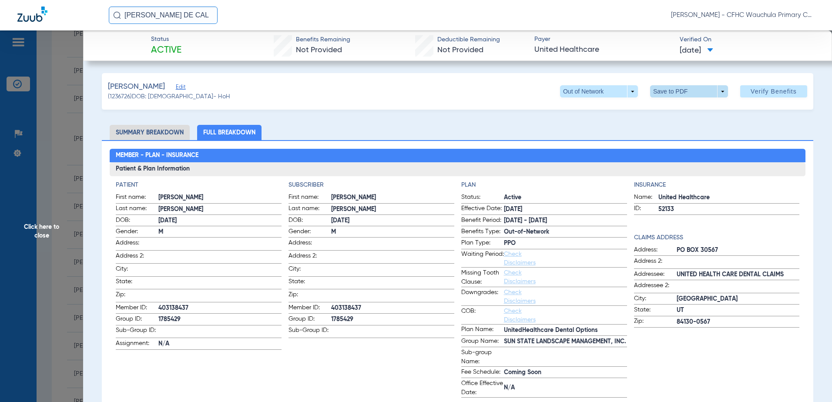
click at [694, 90] on span at bounding box center [689, 91] width 78 height 12
click at [684, 108] on span "Save to PDF" at bounding box center [685, 109] width 34 height 6
click at [64, 164] on span "Click here to close" at bounding box center [41, 231] width 83 height 402
